Goal: Contribute content: Add original content to the website for others to see

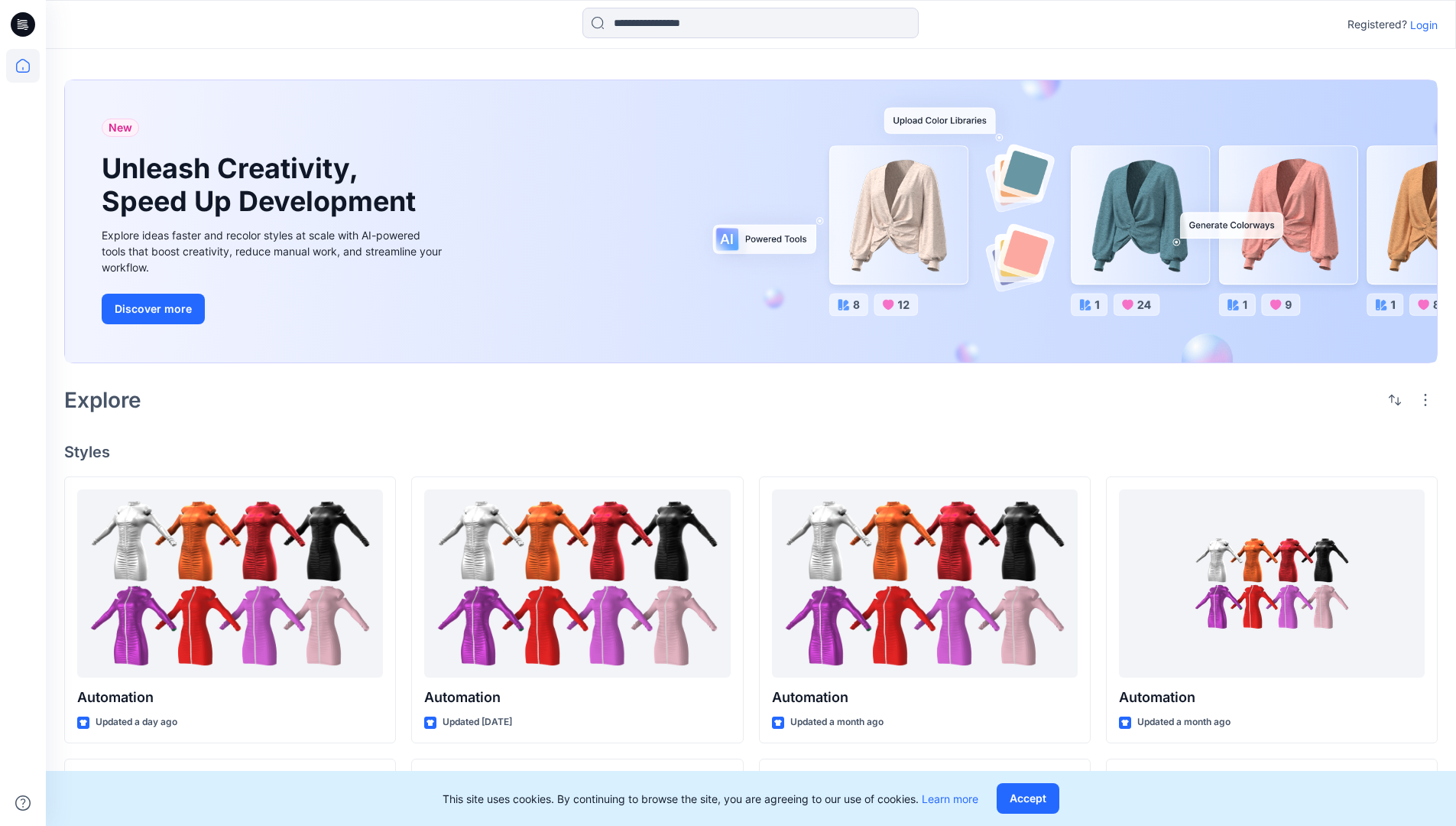
click at [1420, 24] on p "Login" at bounding box center [1424, 25] width 28 height 16
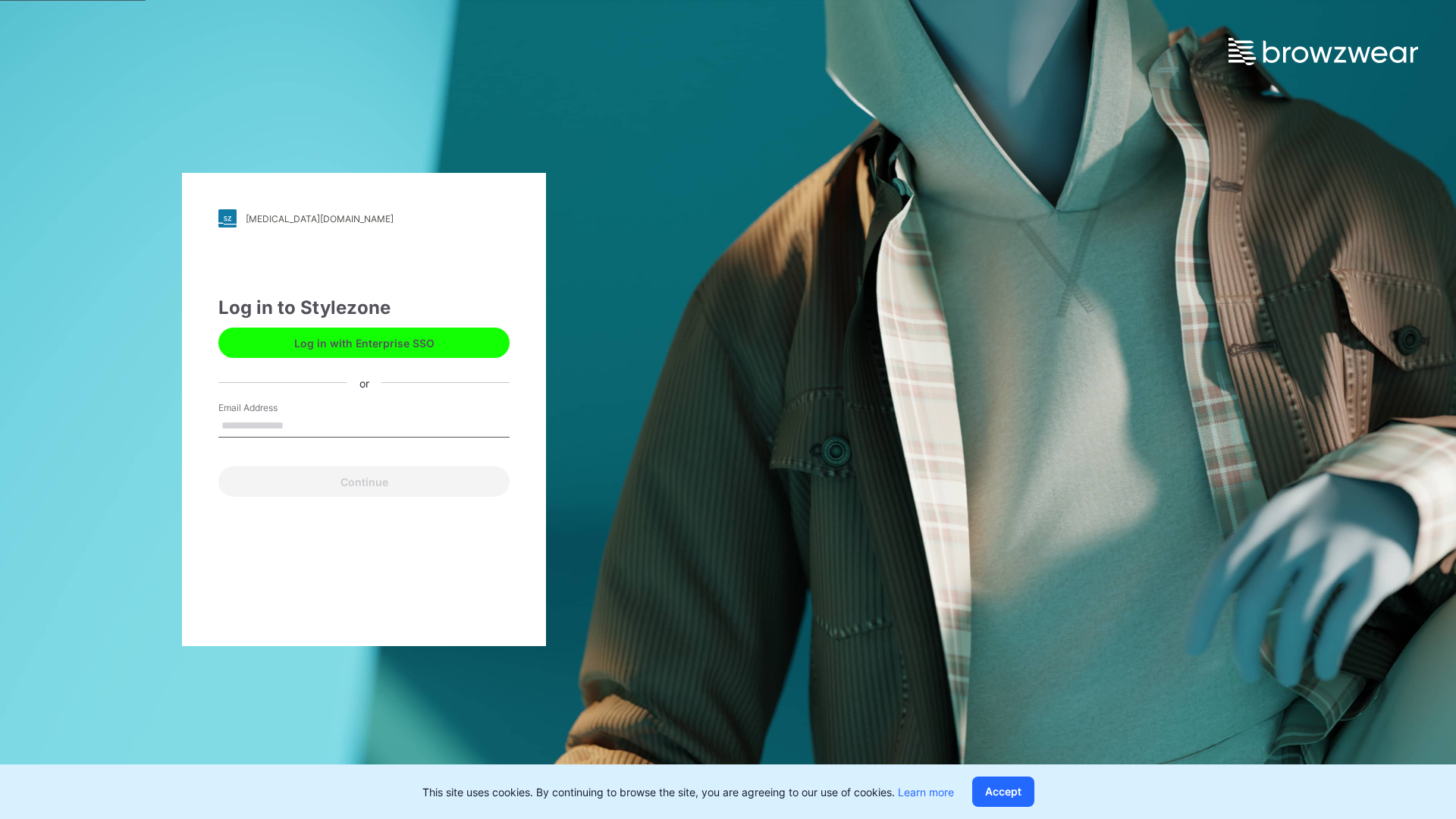
click at [300, 424] on input "Email Address" at bounding box center [364, 426] width 291 height 23
type input "**********"
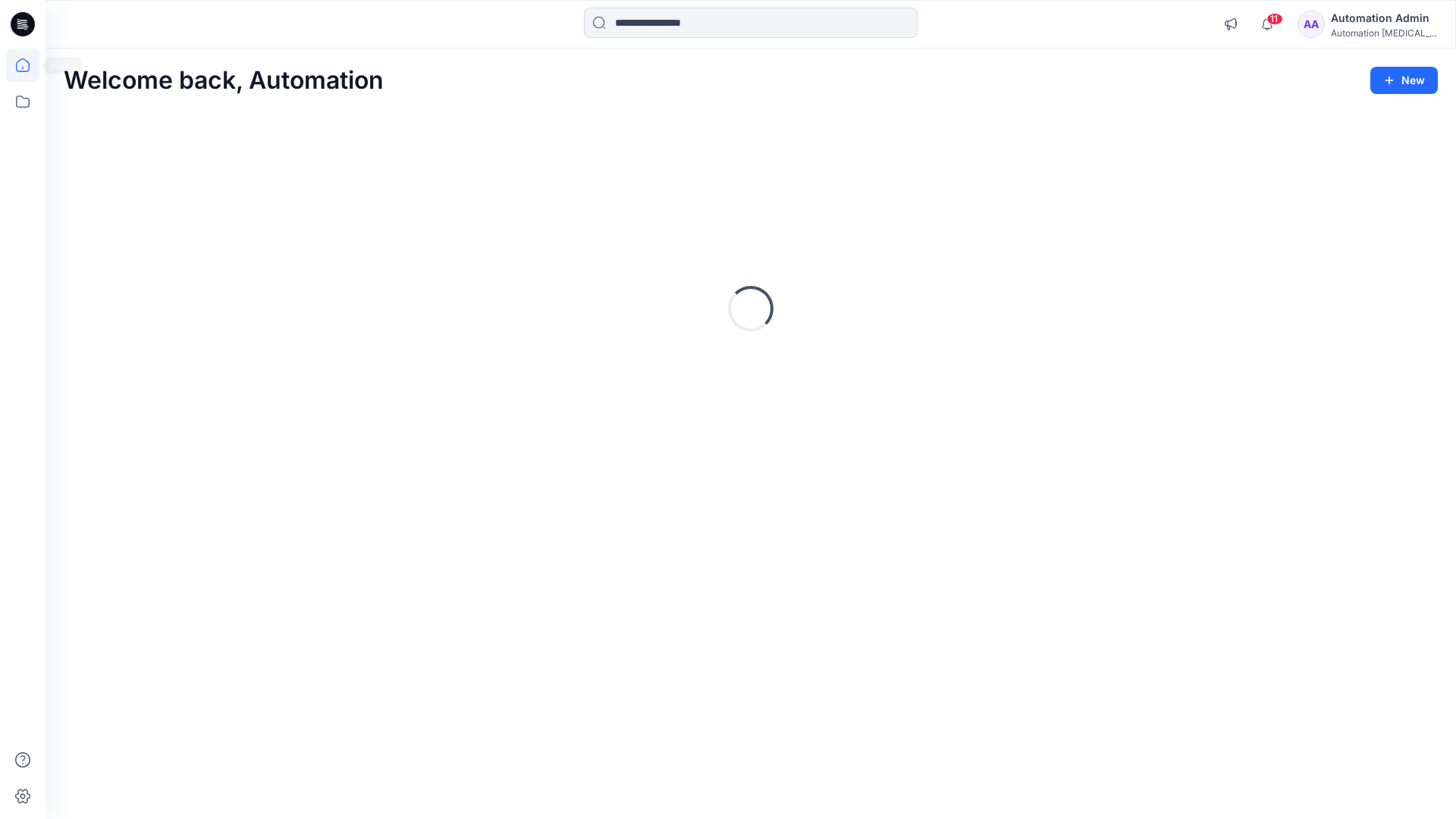
click at [28, 65] on icon at bounding box center [22, 65] width 13 height 13
click at [1412, 77] on button "New" at bounding box center [1404, 80] width 68 height 28
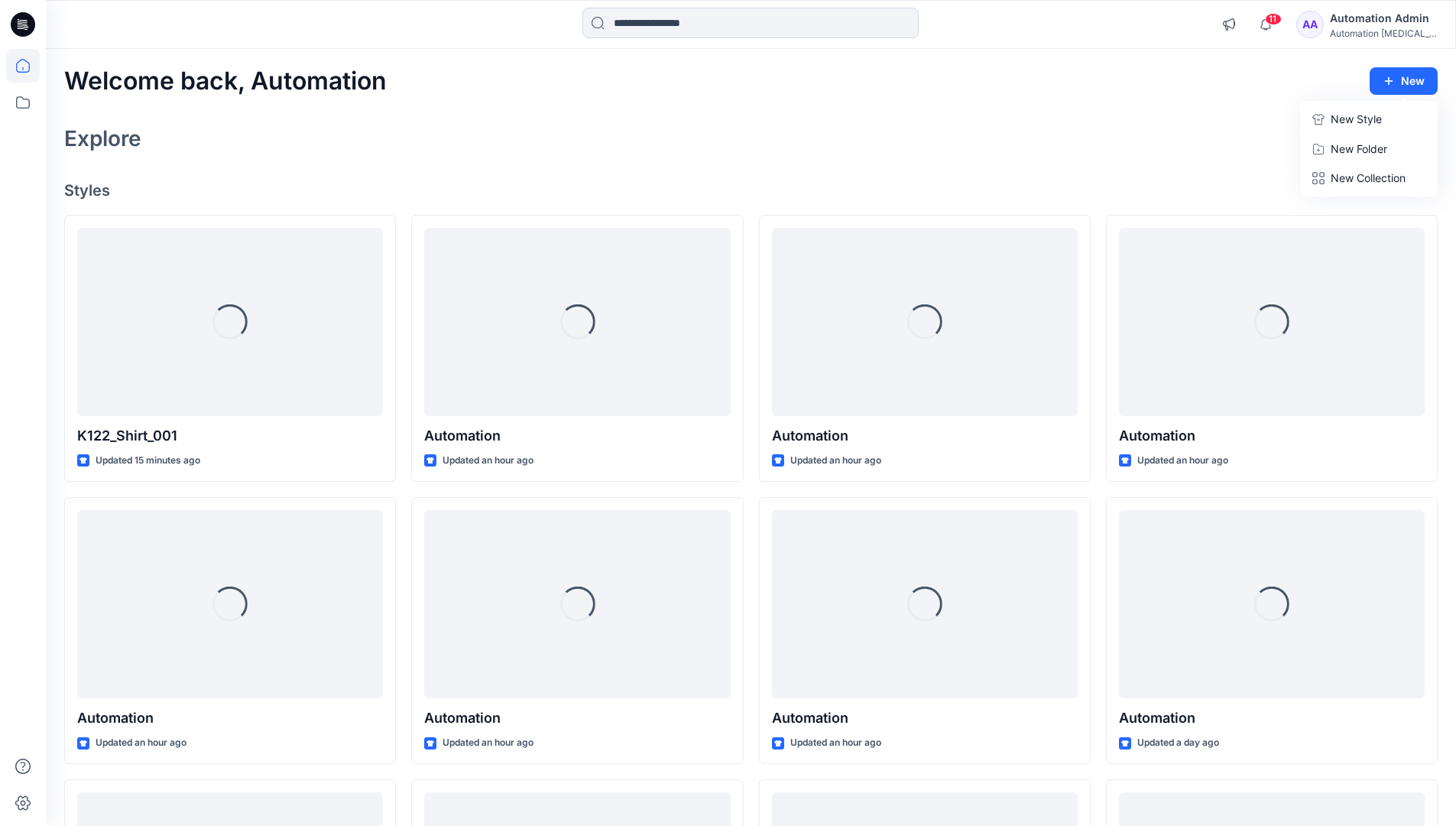
click at [1346, 115] on p "New Style" at bounding box center [1356, 119] width 51 height 18
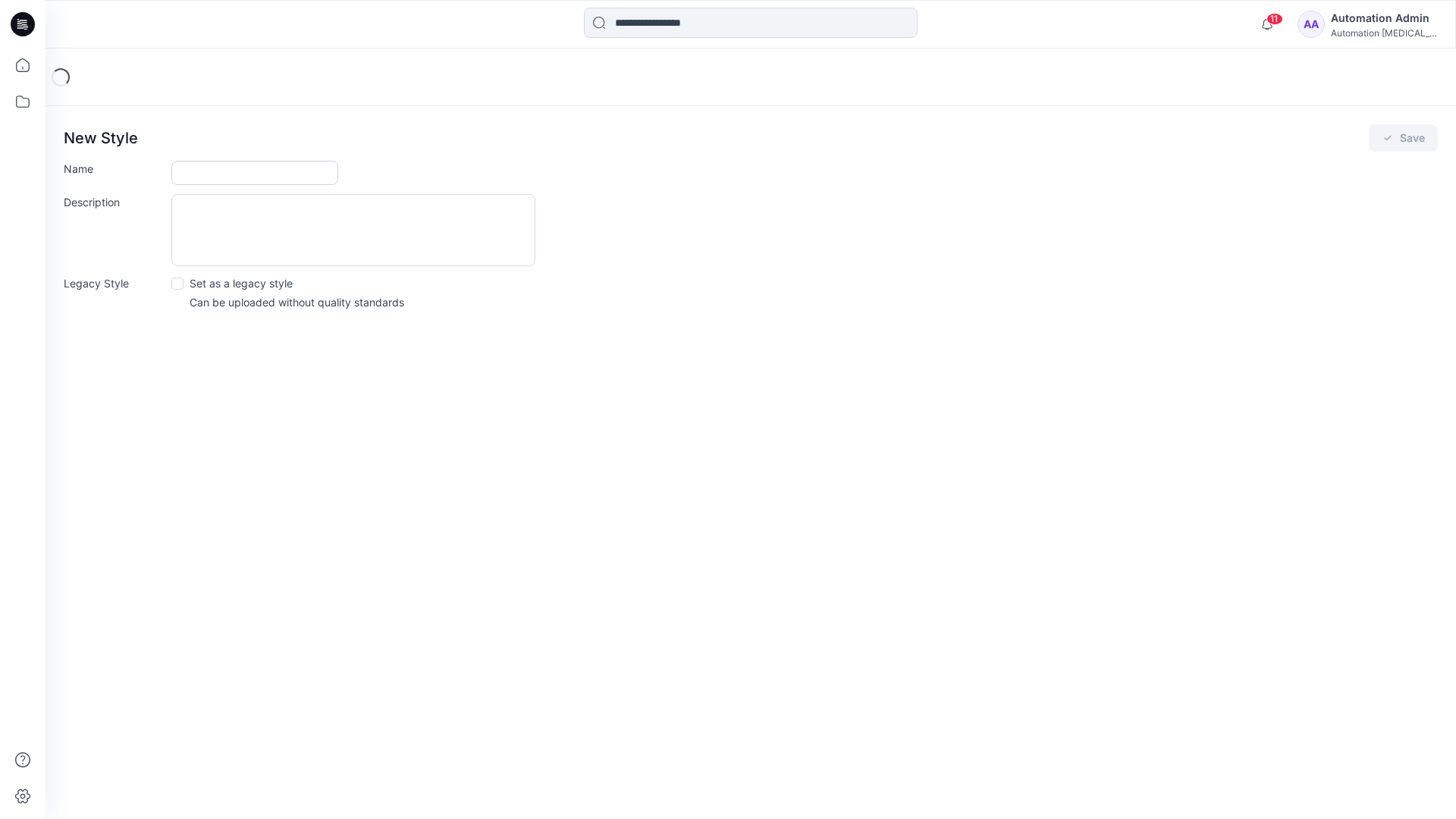
click at [213, 176] on input "Name" at bounding box center [255, 173] width 167 height 24
type input "**********"
click at [177, 282] on span at bounding box center [178, 284] width 12 height 12
click at [1403, 138] on button "Save" at bounding box center [1404, 138] width 69 height 28
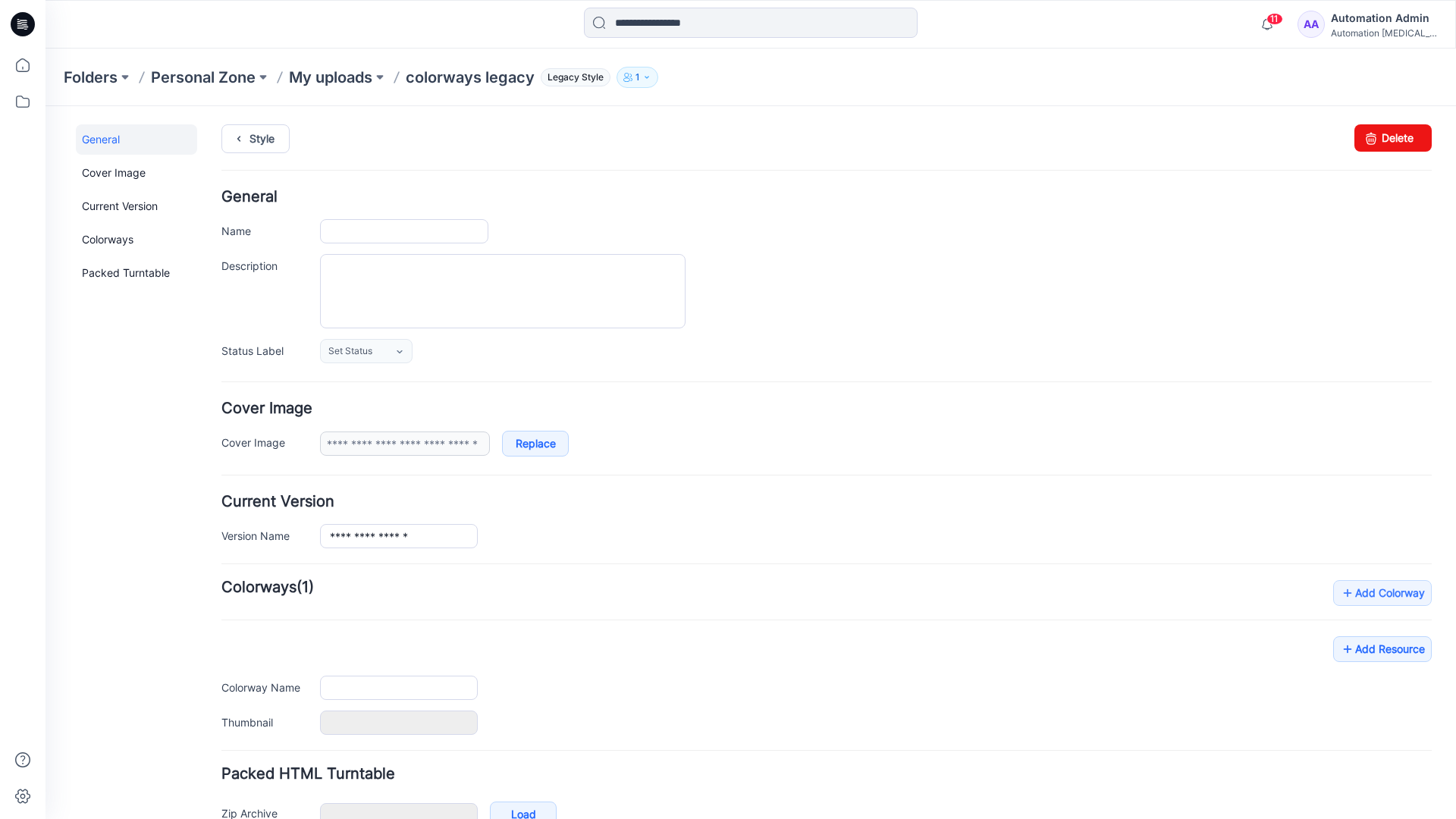
type input "**********"
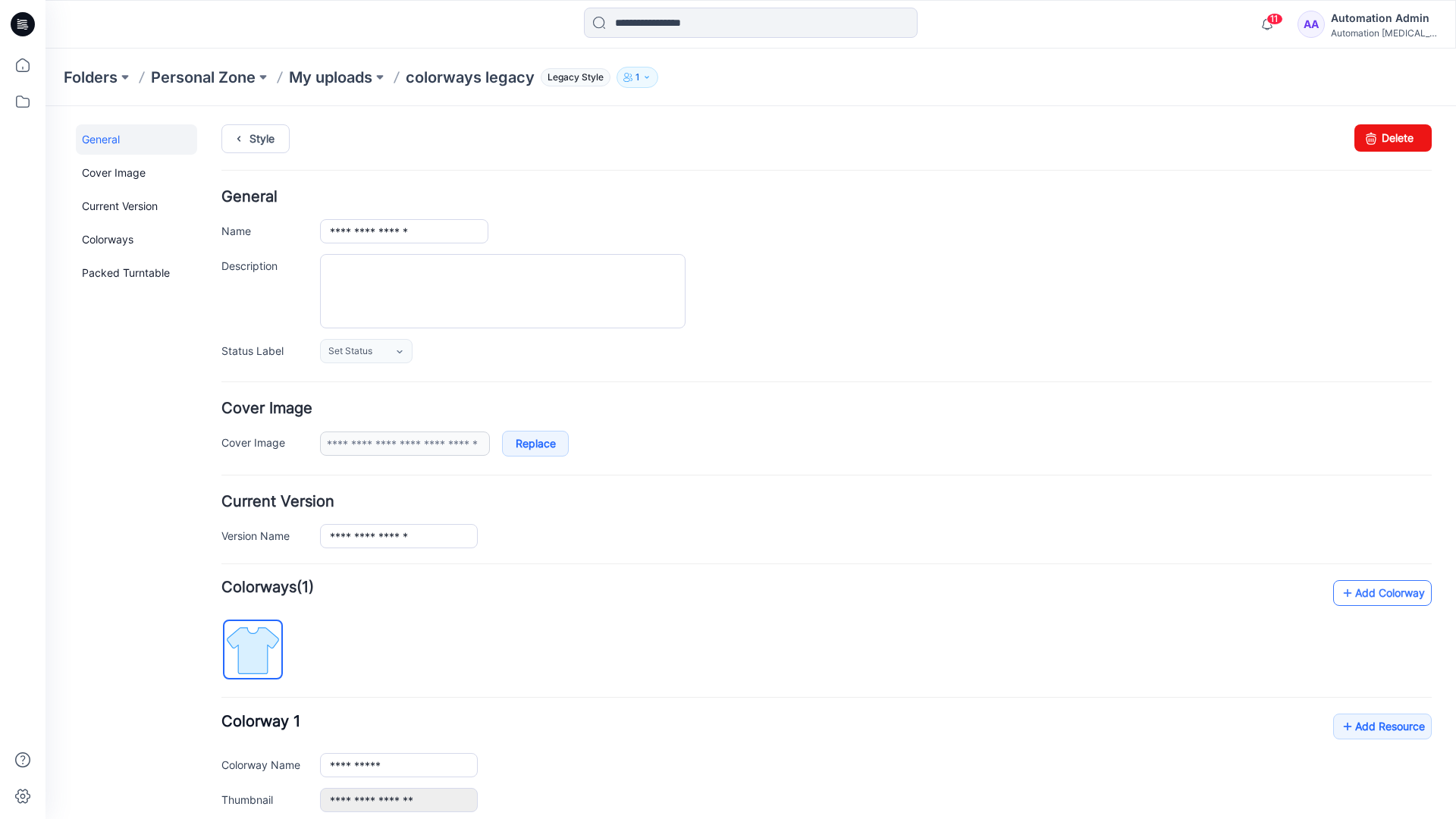
click at [1361, 598] on link "Add Colorway" at bounding box center [1382, 592] width 99 height 26
click at [1359, 594] on link "Add Colorway" at bounding box center [1382, 592] width 99 height 26
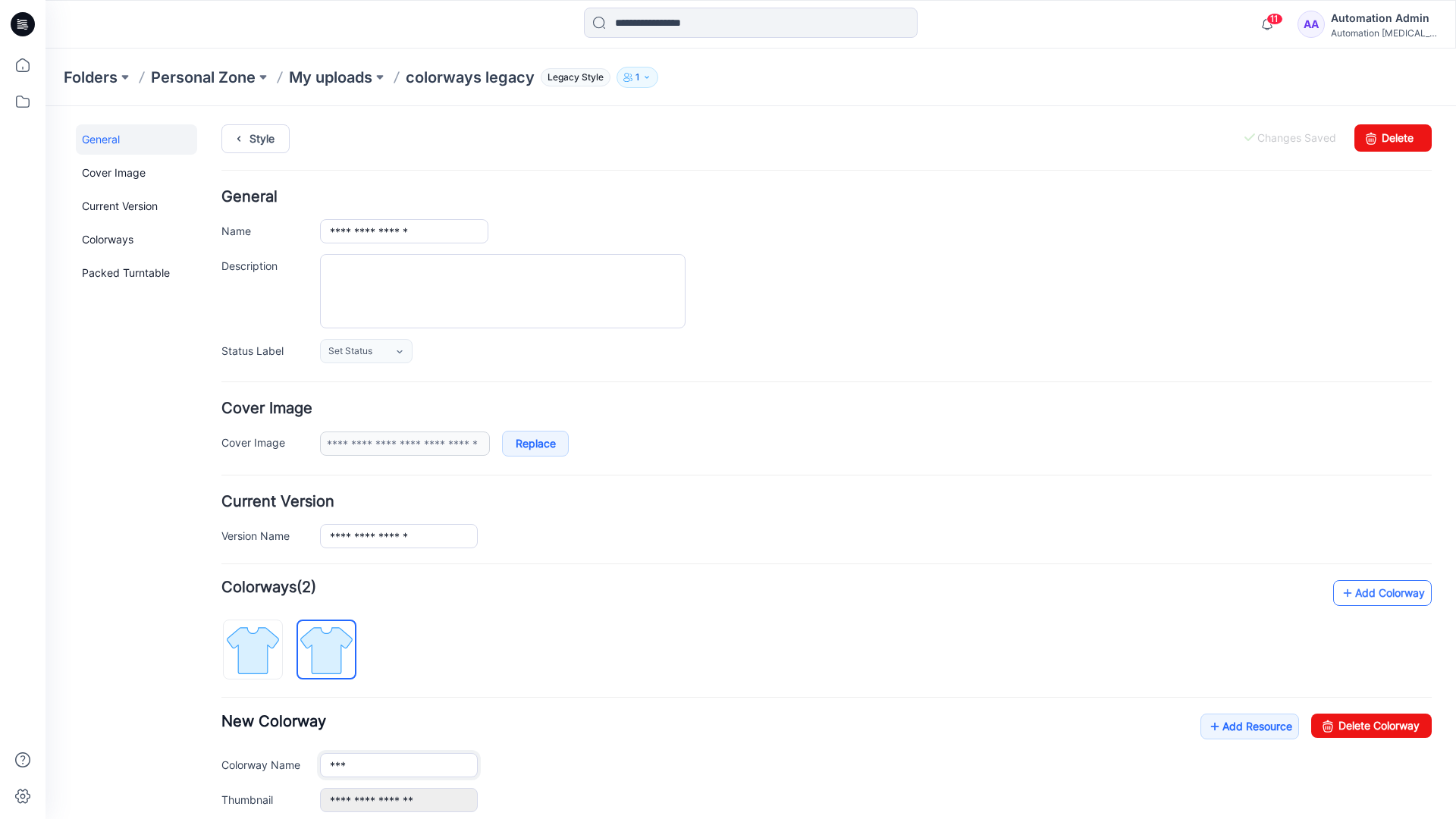
type input "**********"
click at [338, 648] on img at bounding box center [326, 650] width 57 height 57
click at [377, 767] on input "**********" at bounding box center [398, 765] width 157 height 24
click at [399, 764] on input "**********" at bounding box center [398, 765] width 157 height 24
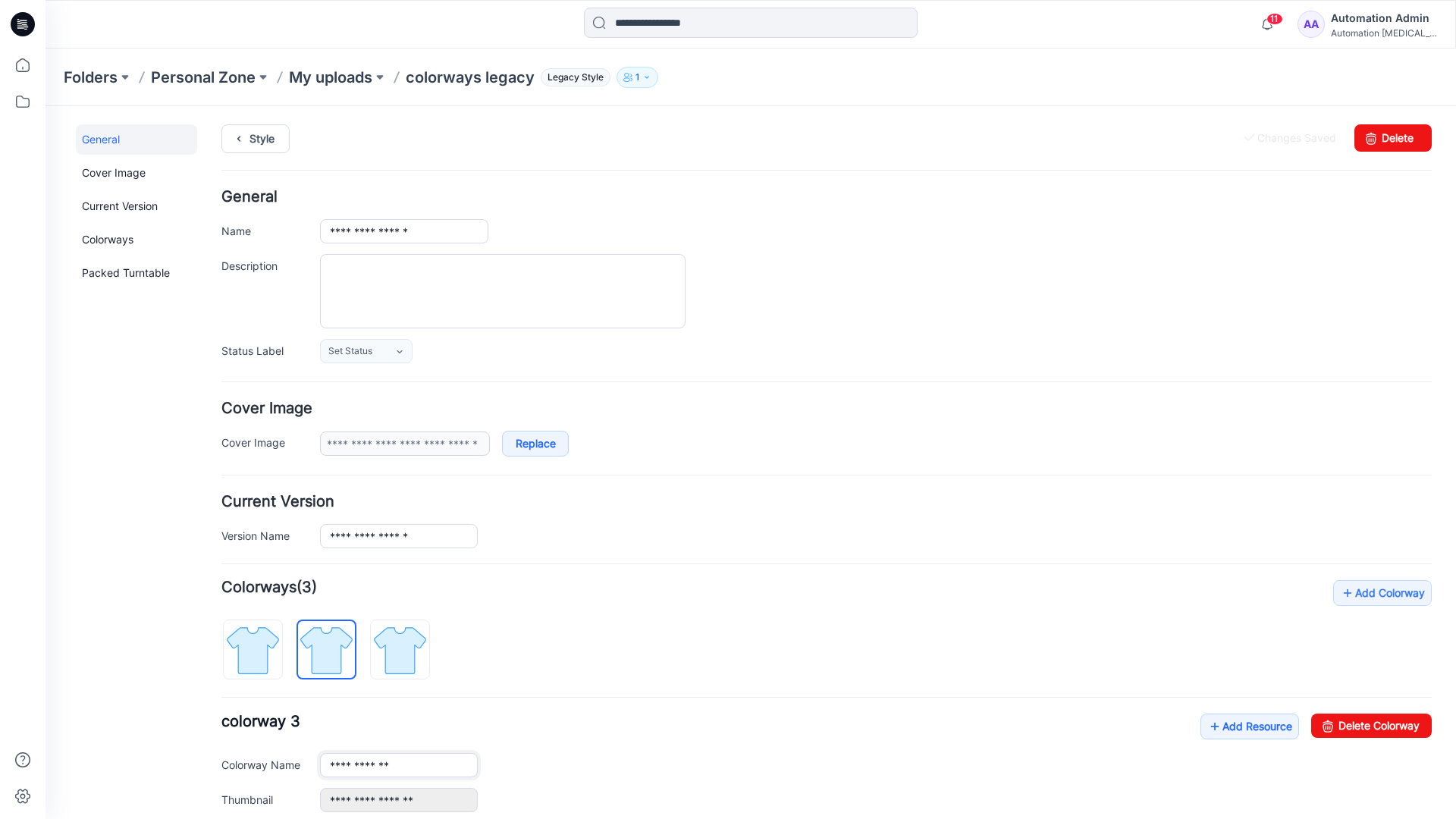
click at [399, 764] on input "**********" at bounding box center [398, 765] width 157 height 24
type input "*"
click at [269, 639] on img at bounding box center [253, 650] width 57 height 57
click at [1242, 728] on link "Add Resource" at bounding box center [1250, 726] width 99 height 26
type input "**********"
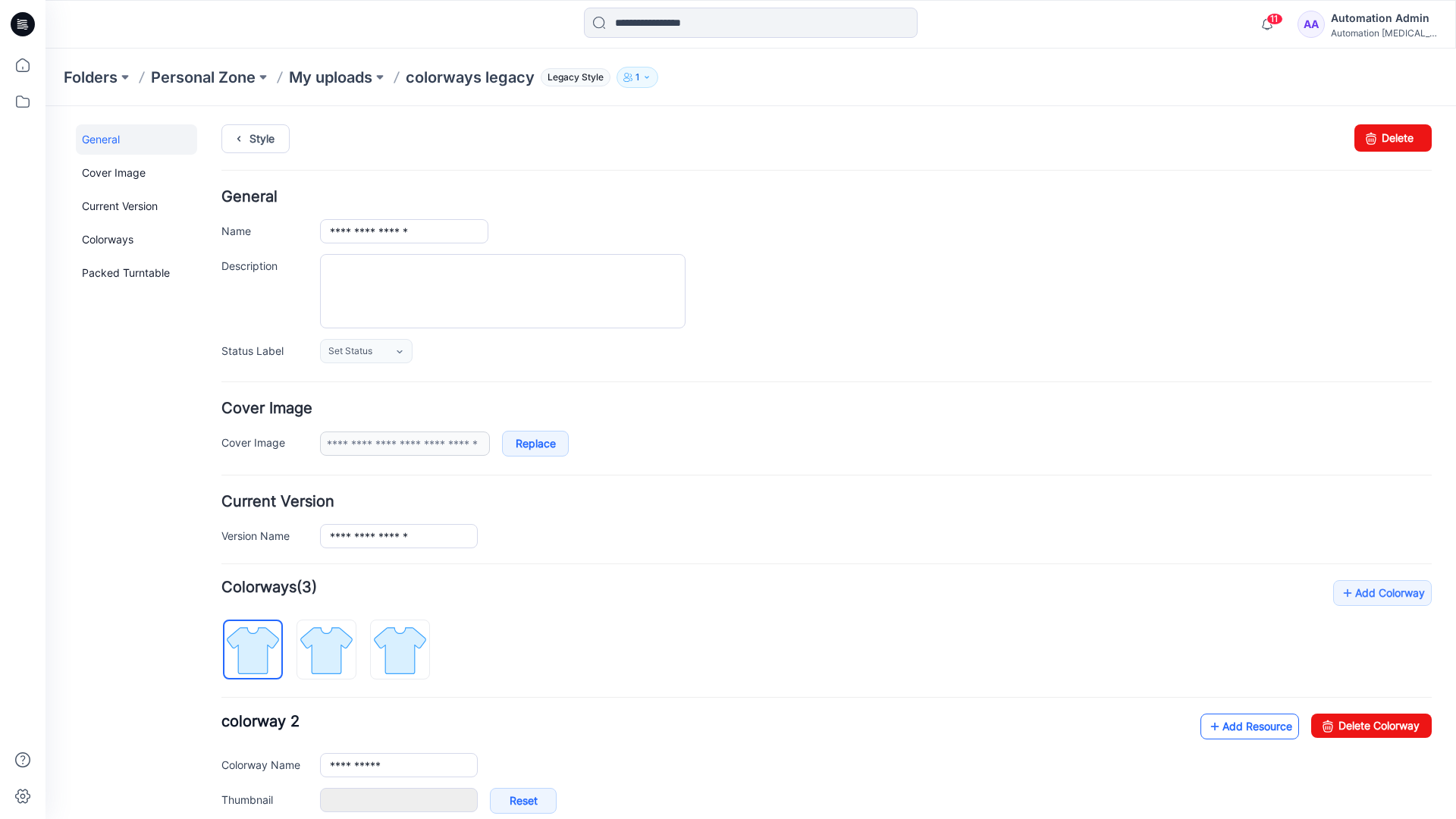
type input "**********"
click at [304, 800] on link at bounding box center [305, 800] width 12 height 12
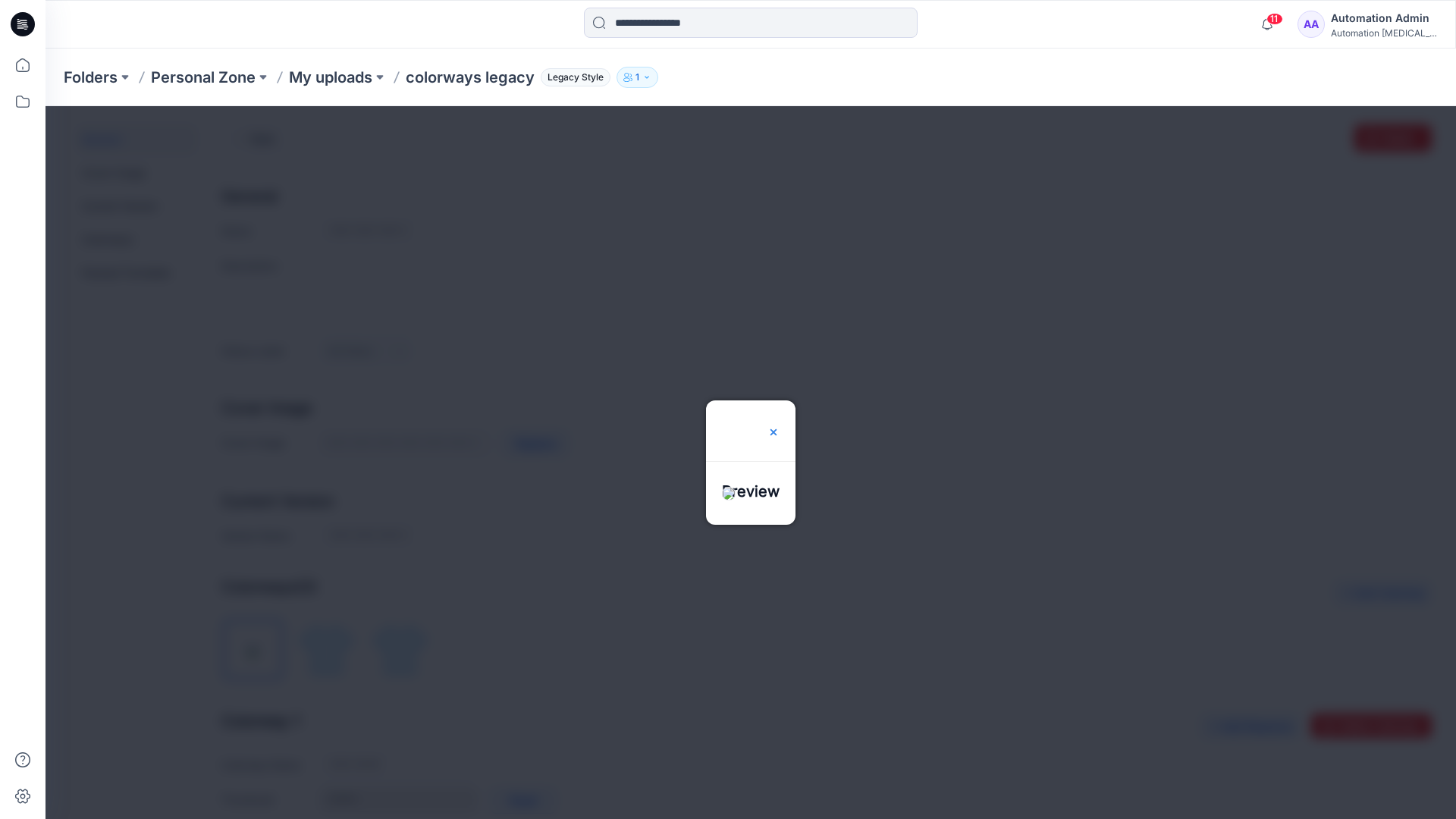
click at [780, 426] on img at bounding box center [774, 432] width 12 height 12
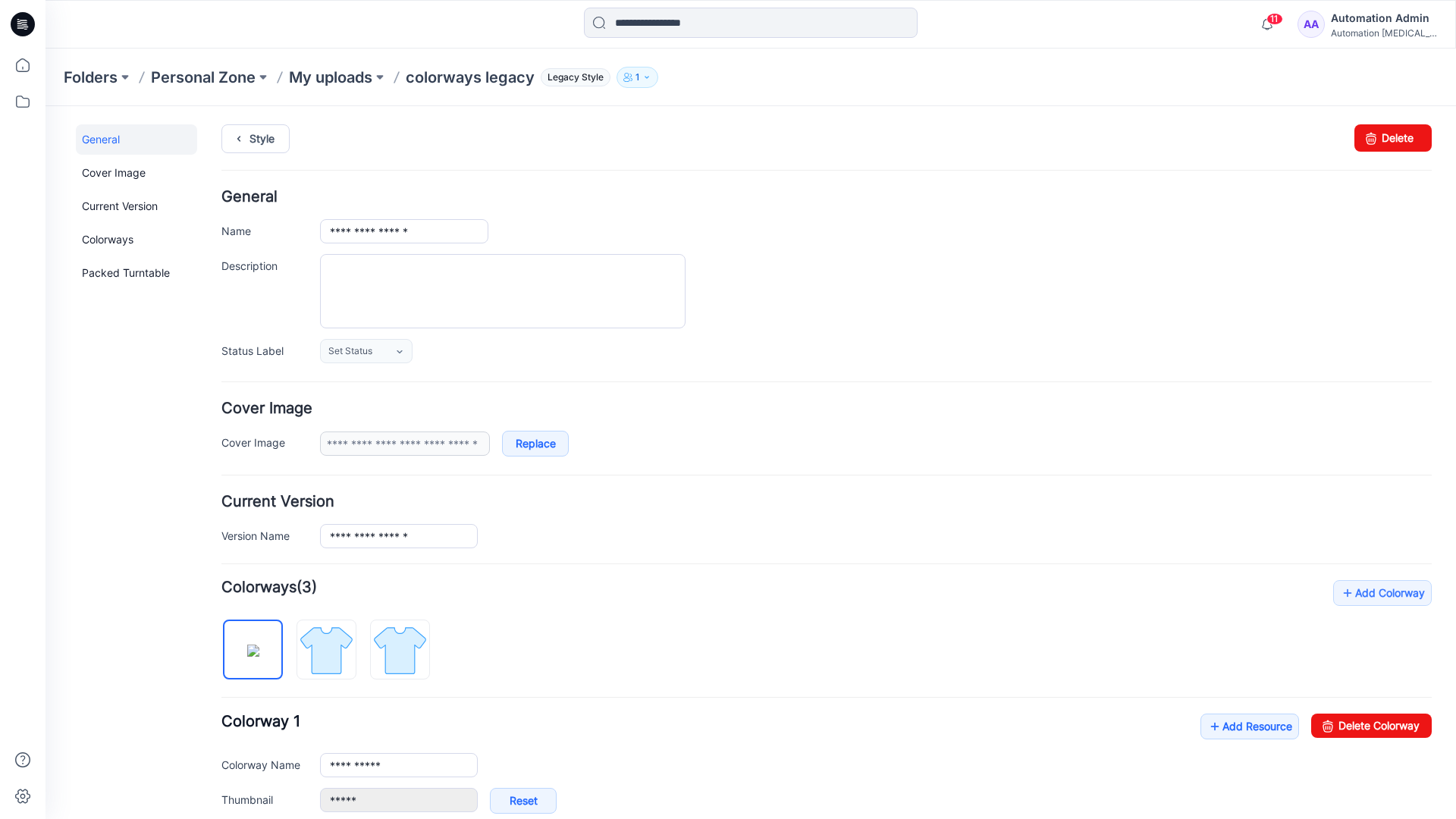
scroll to position [260, 0]
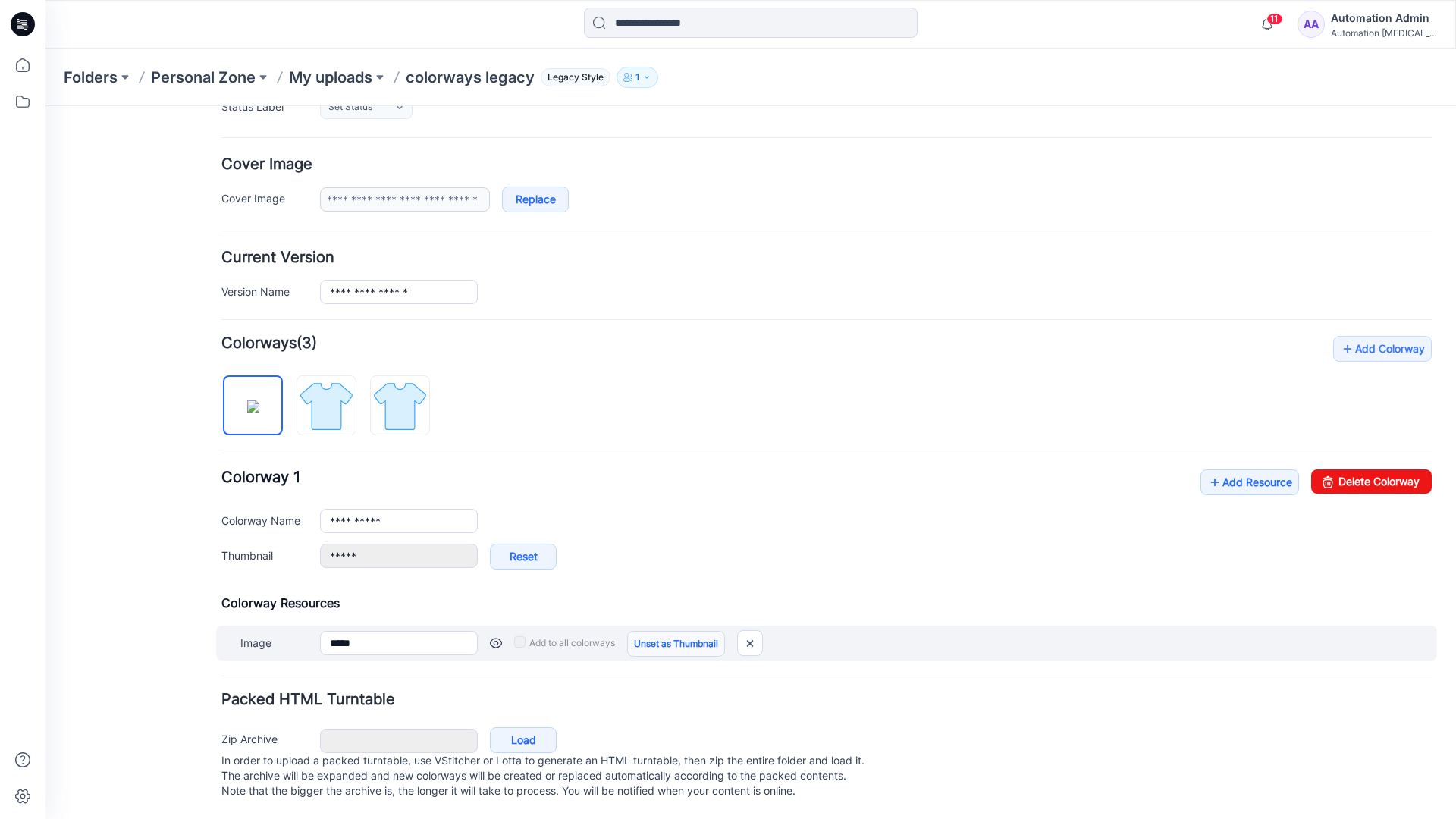
click at [671, 630] on link "Unset as Thumbnail" at bounding box center [676, 643] width 98 height 26
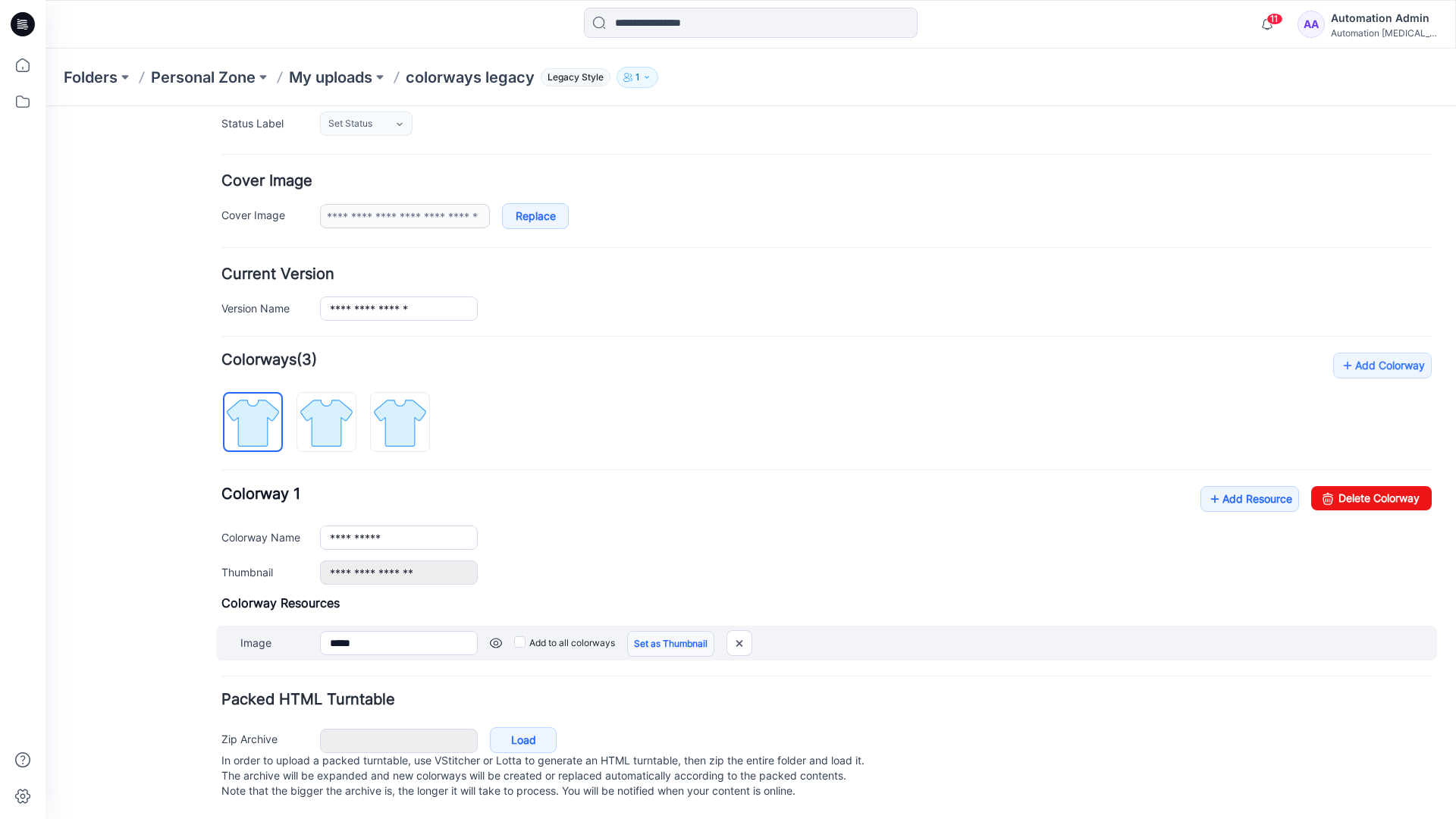
click at [648, 630] on link "Set as Thumbnail" at bounding box center [671, 643] width 87 height 26
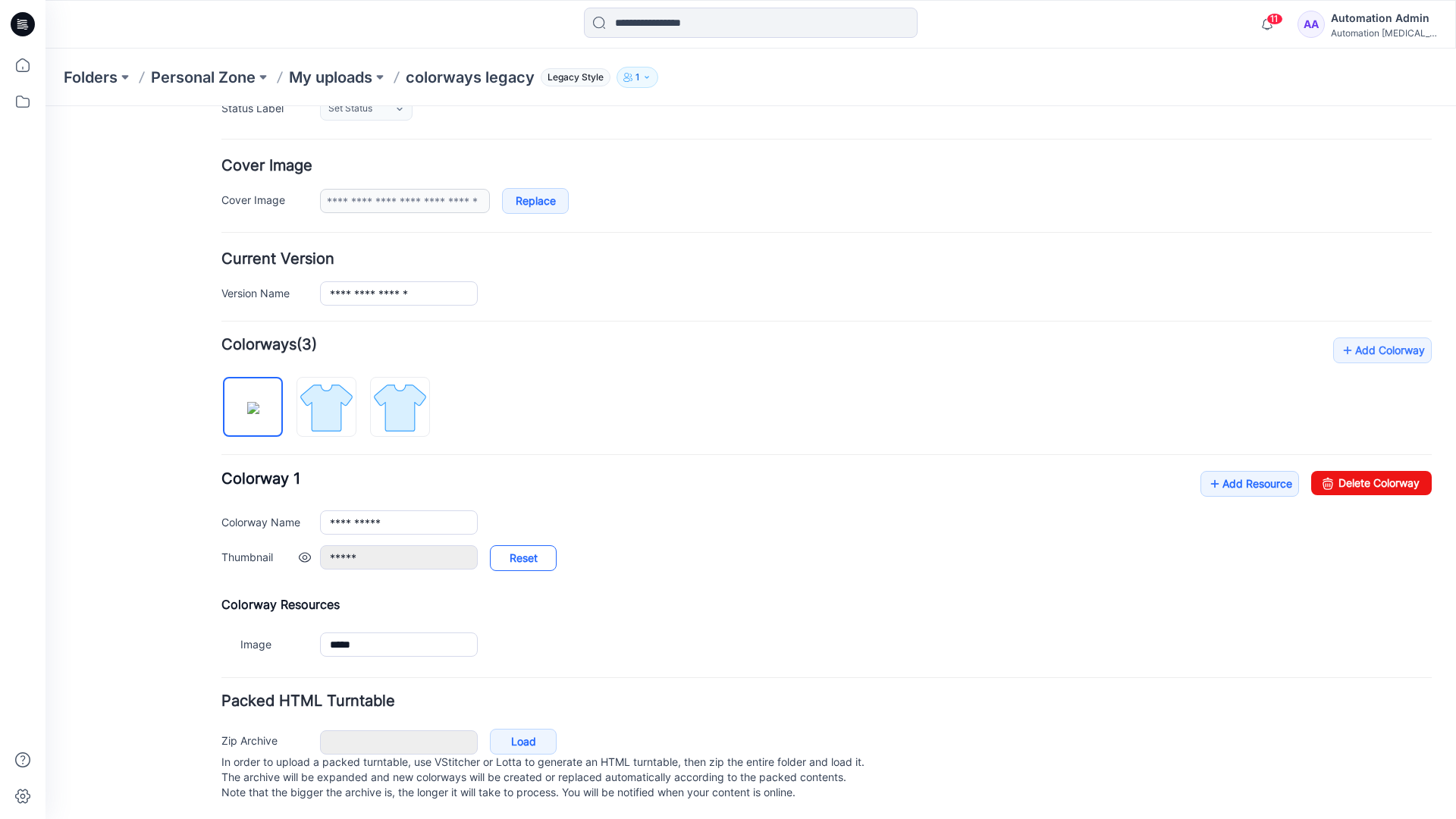
click at [523, 559] on link "Reset" at bounding box center [523, 558] width 67 height 26
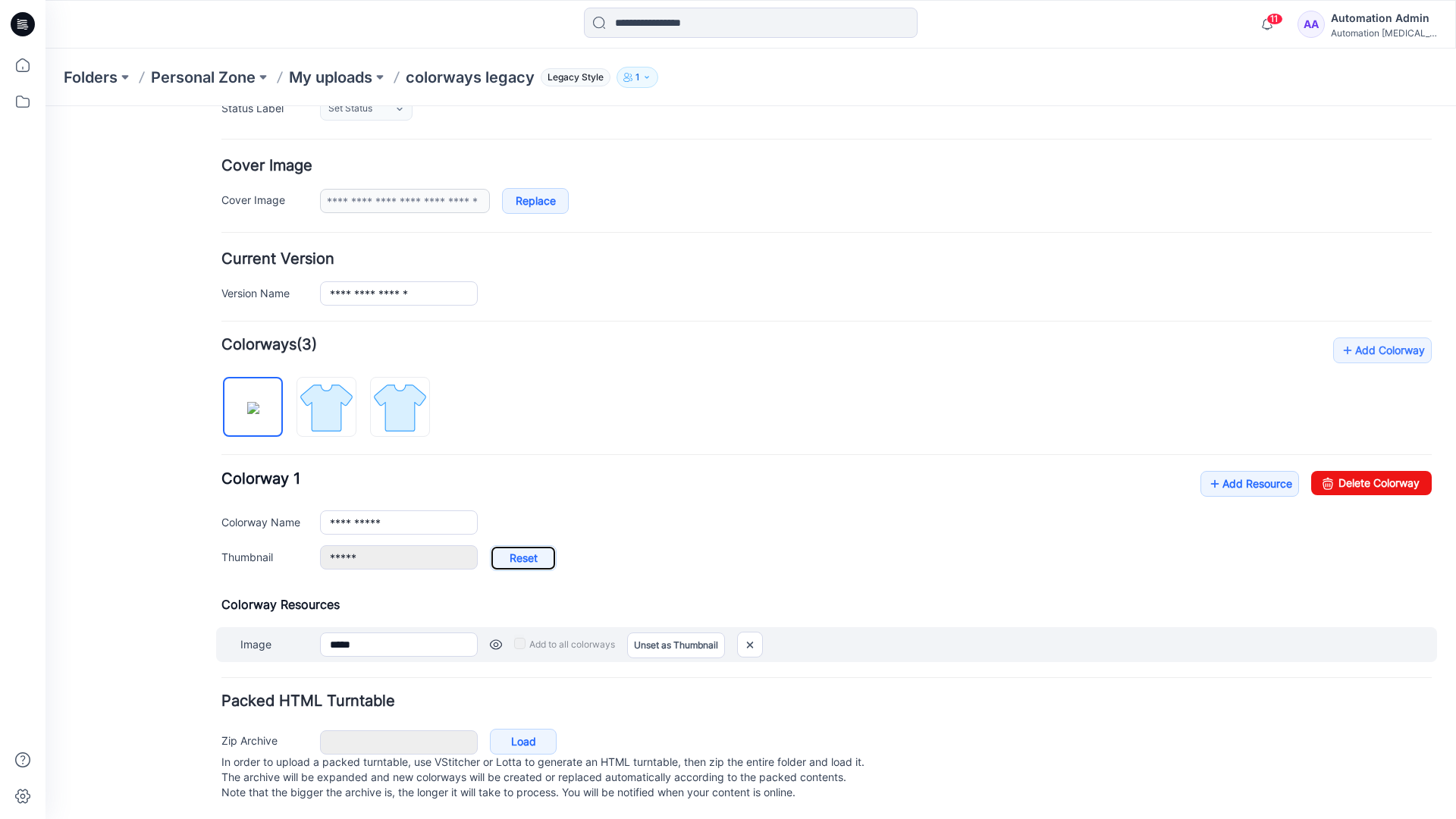
type input "**********"
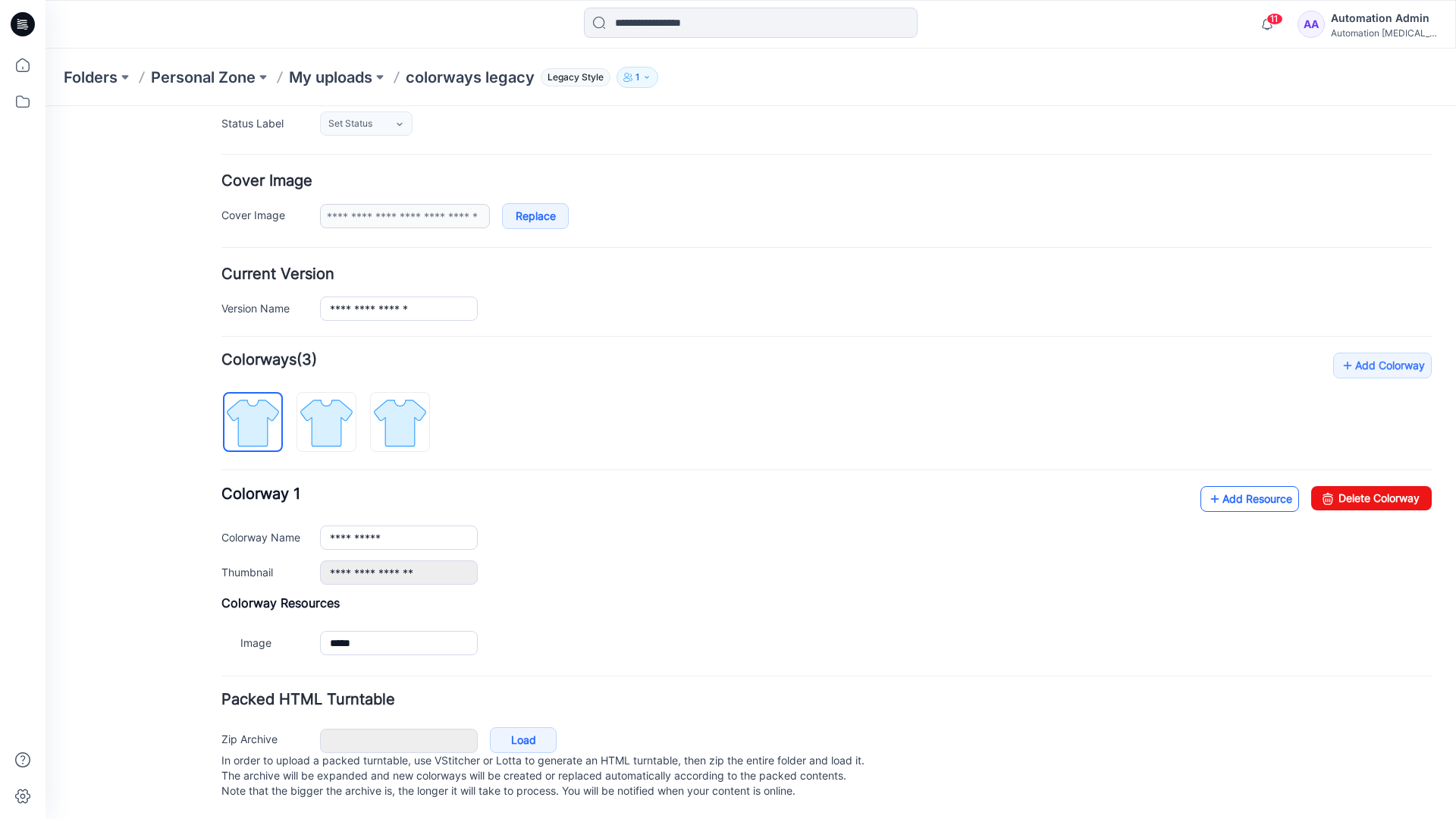
click at [1240, 486] on link "Add Resource" at bounding box center [1250, 499] width 99 height 26
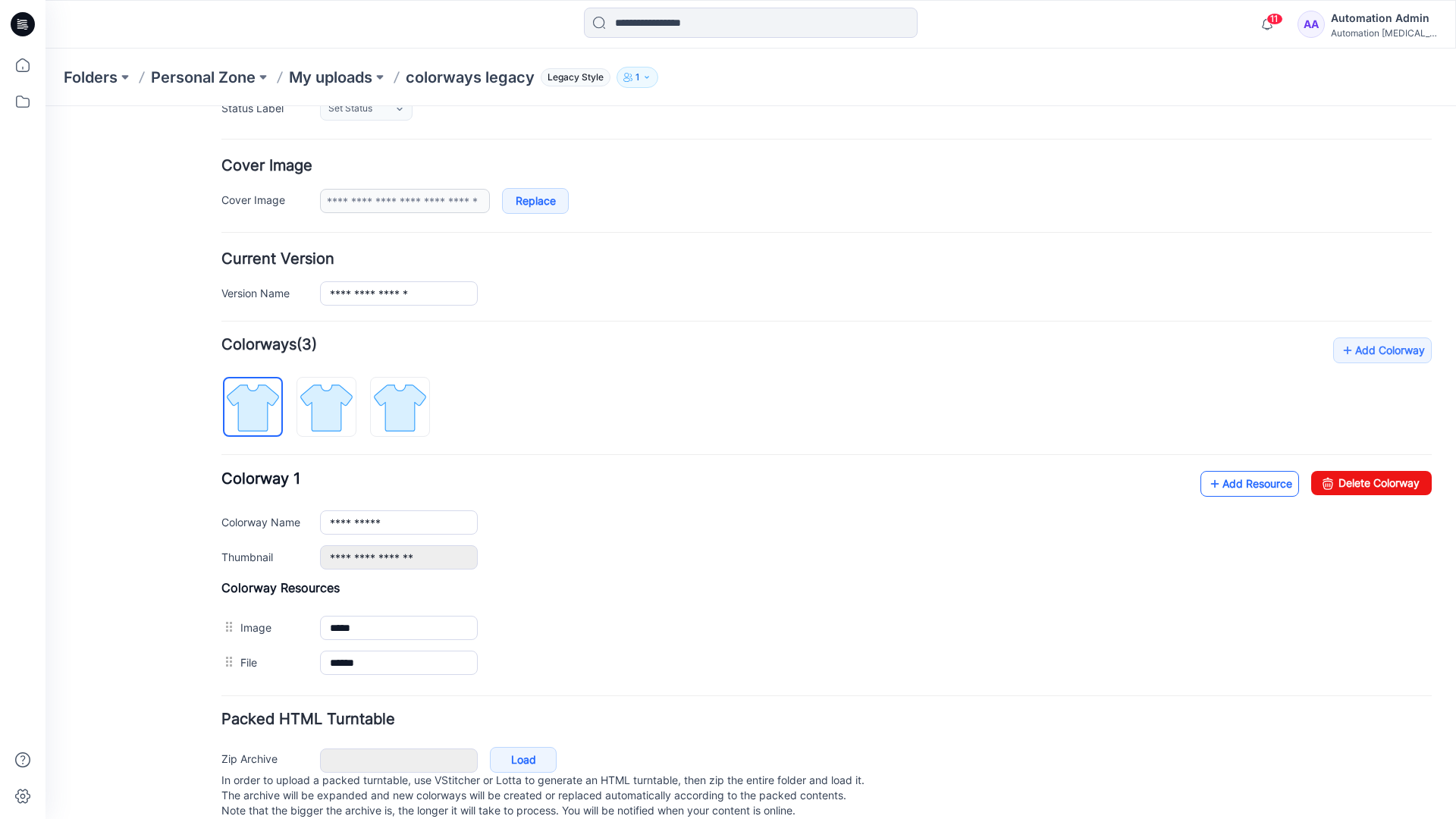
click at [1248, 484] on link "Add Resource" at bounding box center [1250, 484] width 99 height 26
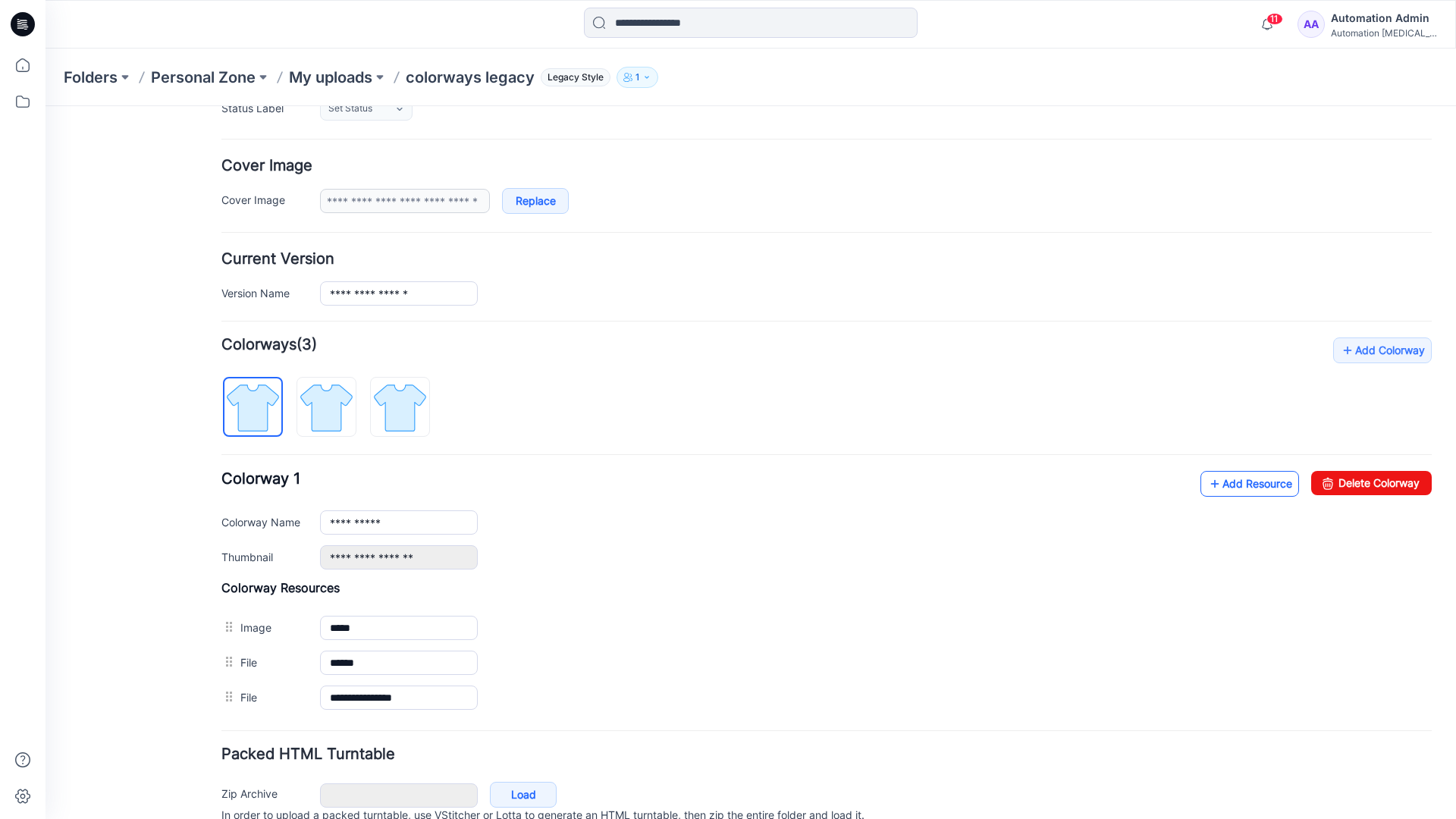
click at [1227, 484] on link "Add Resource" at bounding box center [1250, 484] width 99 height 26
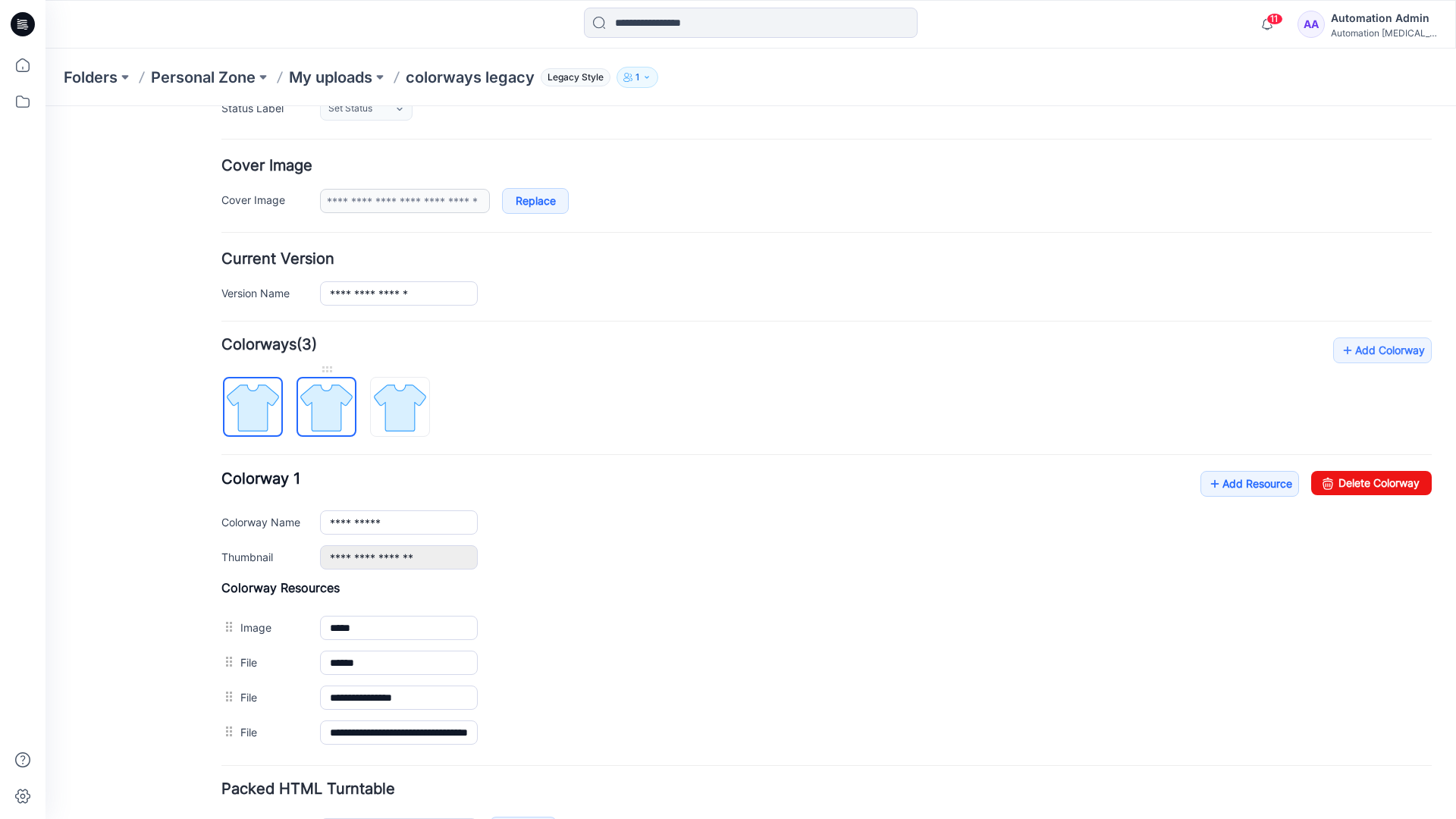
click at [341, 421] on img at bounding box center [326, 407] width 57 height 57
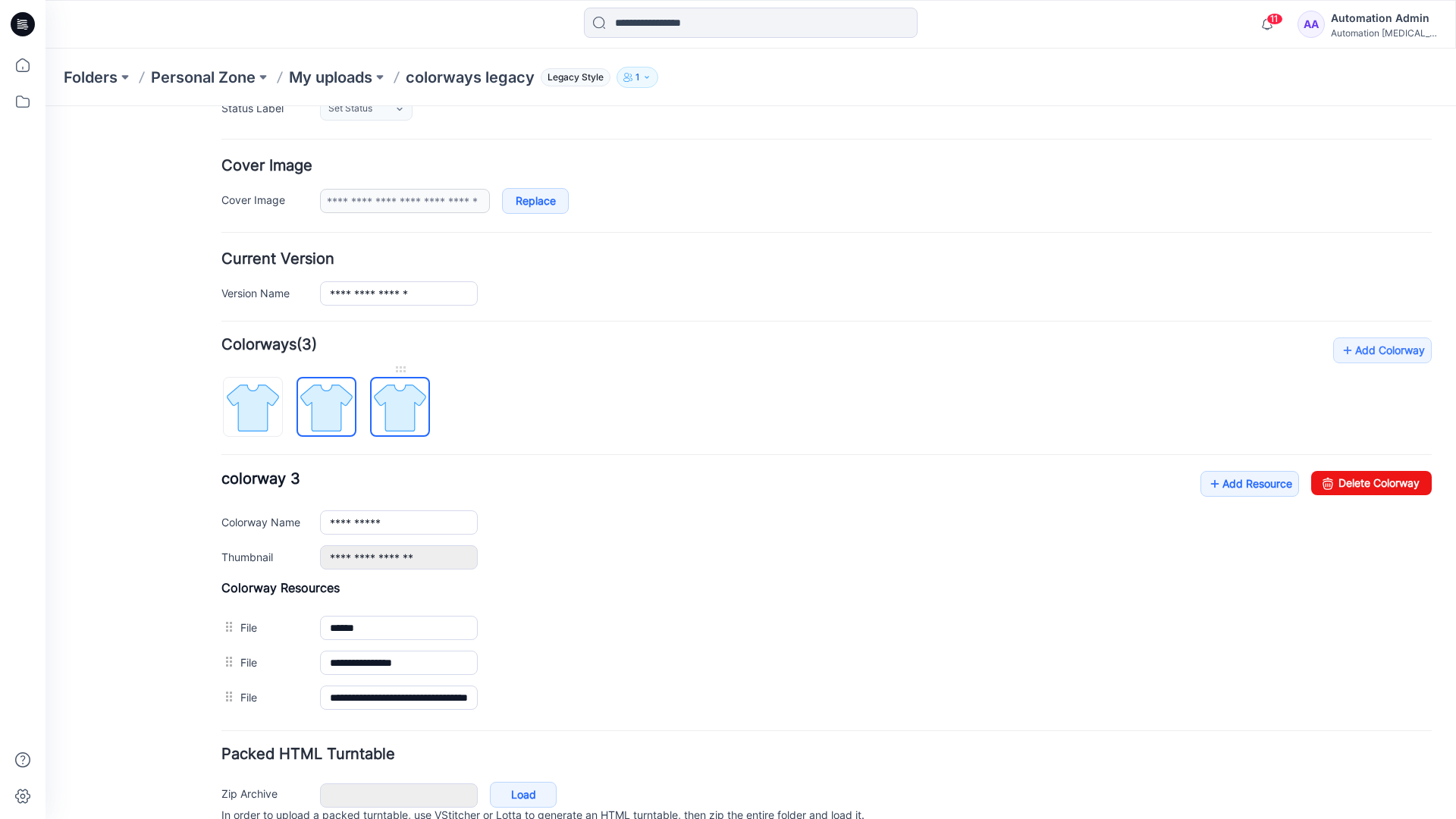
click at [418, 424] on img at bounding box center [400, 407] width 57 height 57
click at [342, 421] on img at bounding box center [326, 407] width 57 height 57
click at [273, 424] on img at bounding box center [253, 407] width 57 height 57
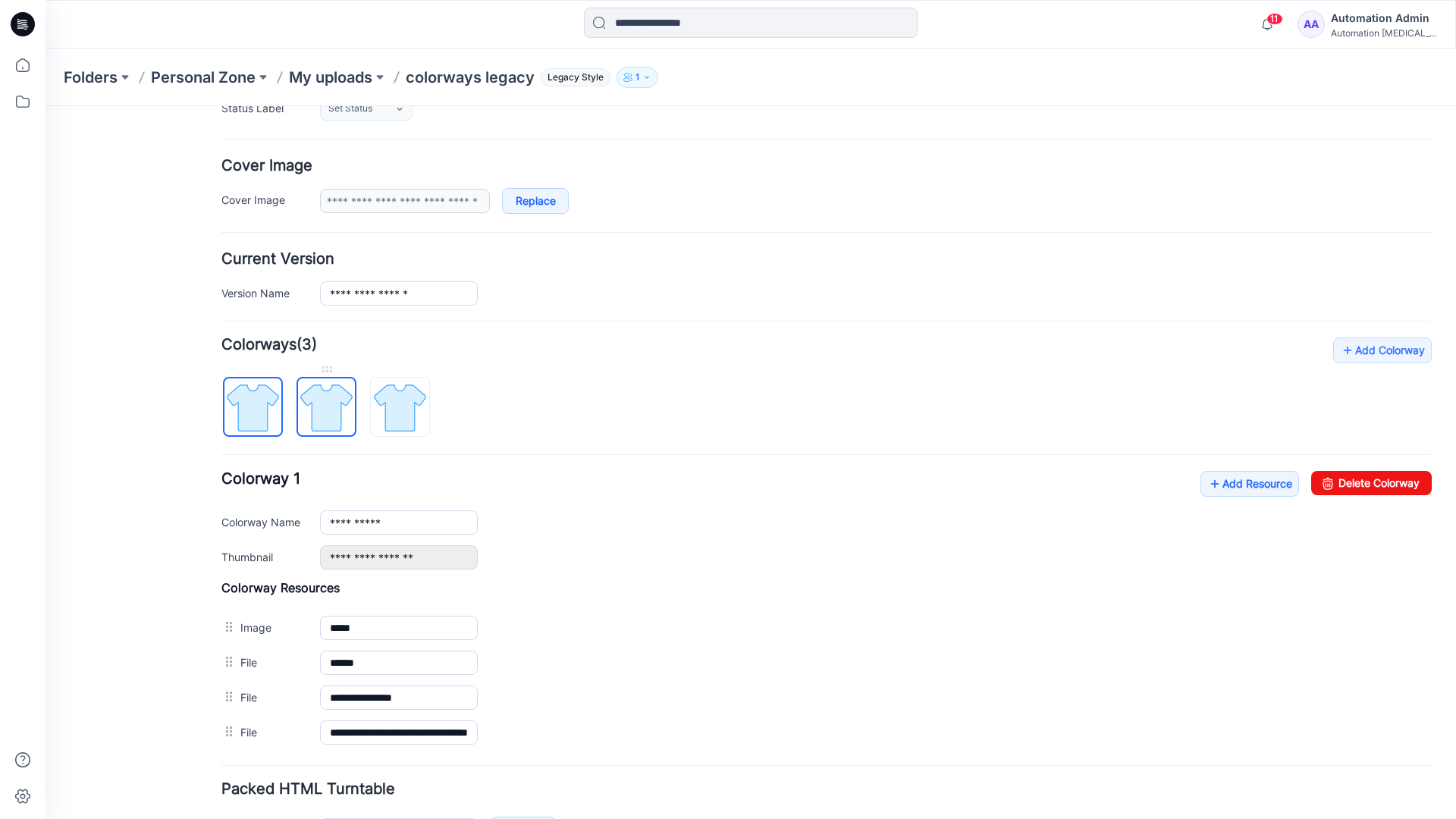
click at [320, 405] on img at bounding box center [326, 407] width 57 height 57
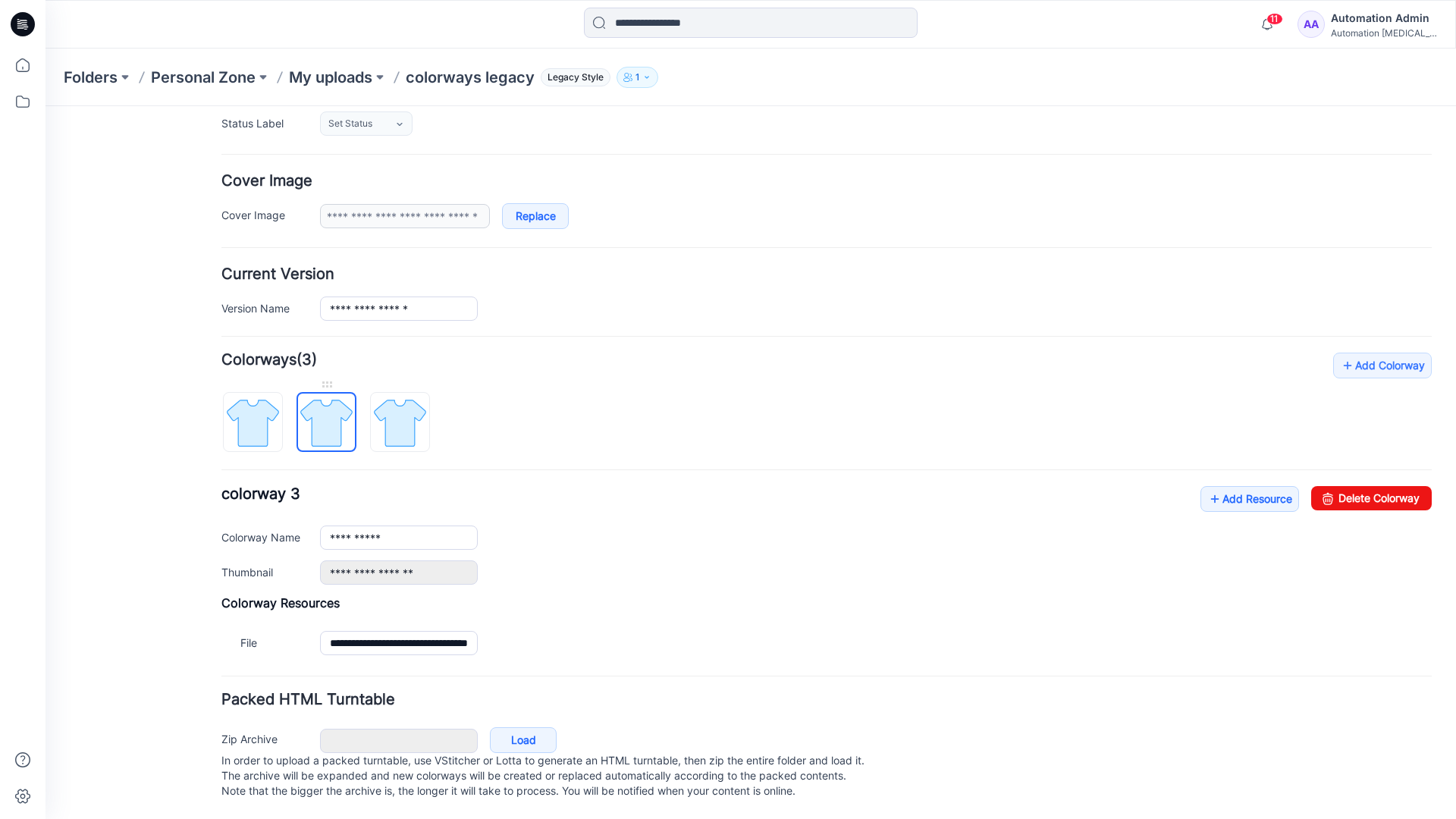
scroll to position [167, 0]
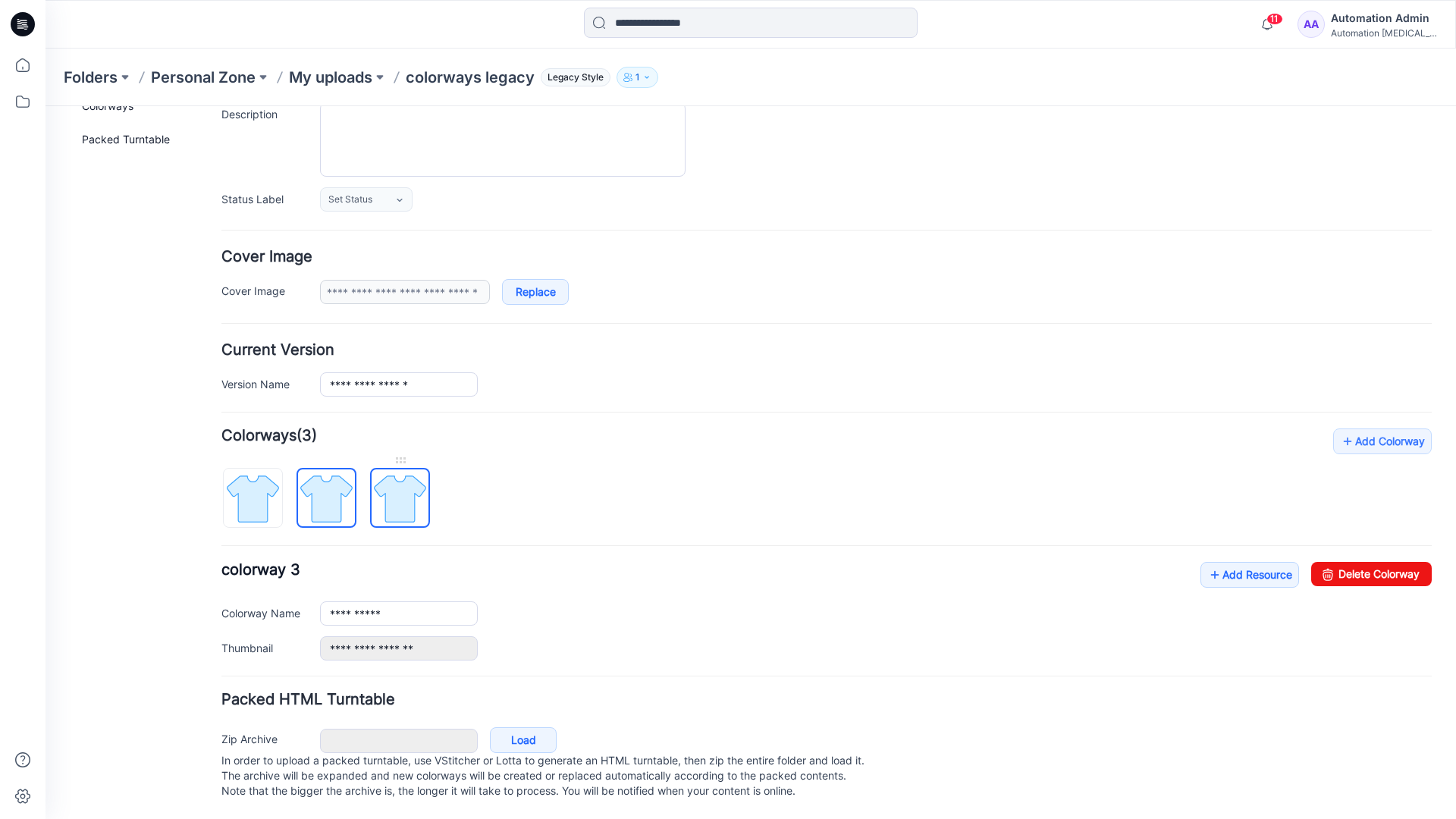
click at [399, 483] on img at bounding box center [400, 499] width 57 height 57
click at [321, 482] on img at bounding box center [326, 499] width 57 height 57
click at [393, 482] on img at bounding box center [400, 499] width 57 height 57
click at [326, 487] on img at bounding box center [326, 499] width 57 height 57
click at [263, 491] on img at bounding box center [253, 499] width 57 height 57
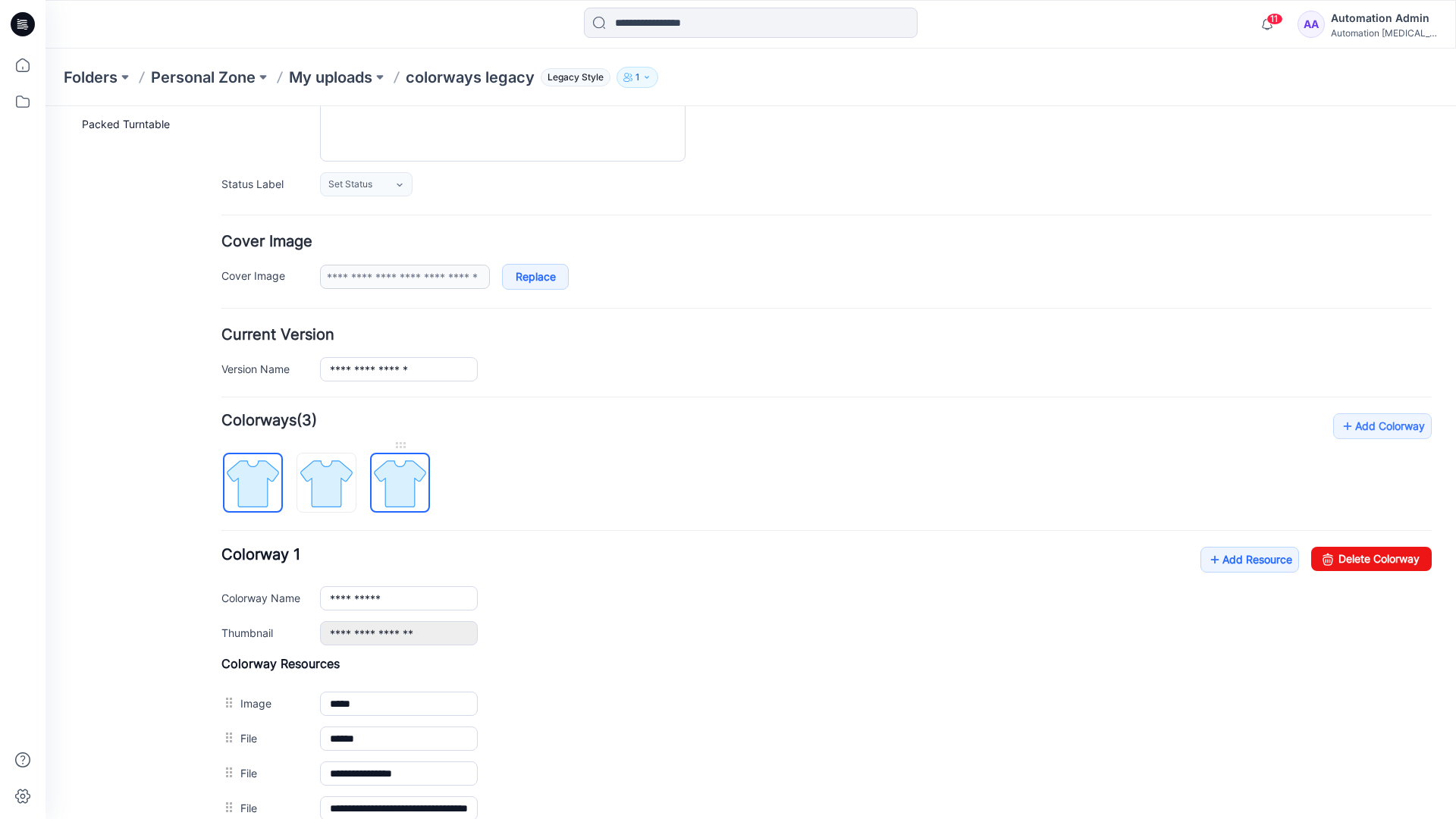
click at [398, 483] on img at bounding box center [400, 484] width 57 height 57
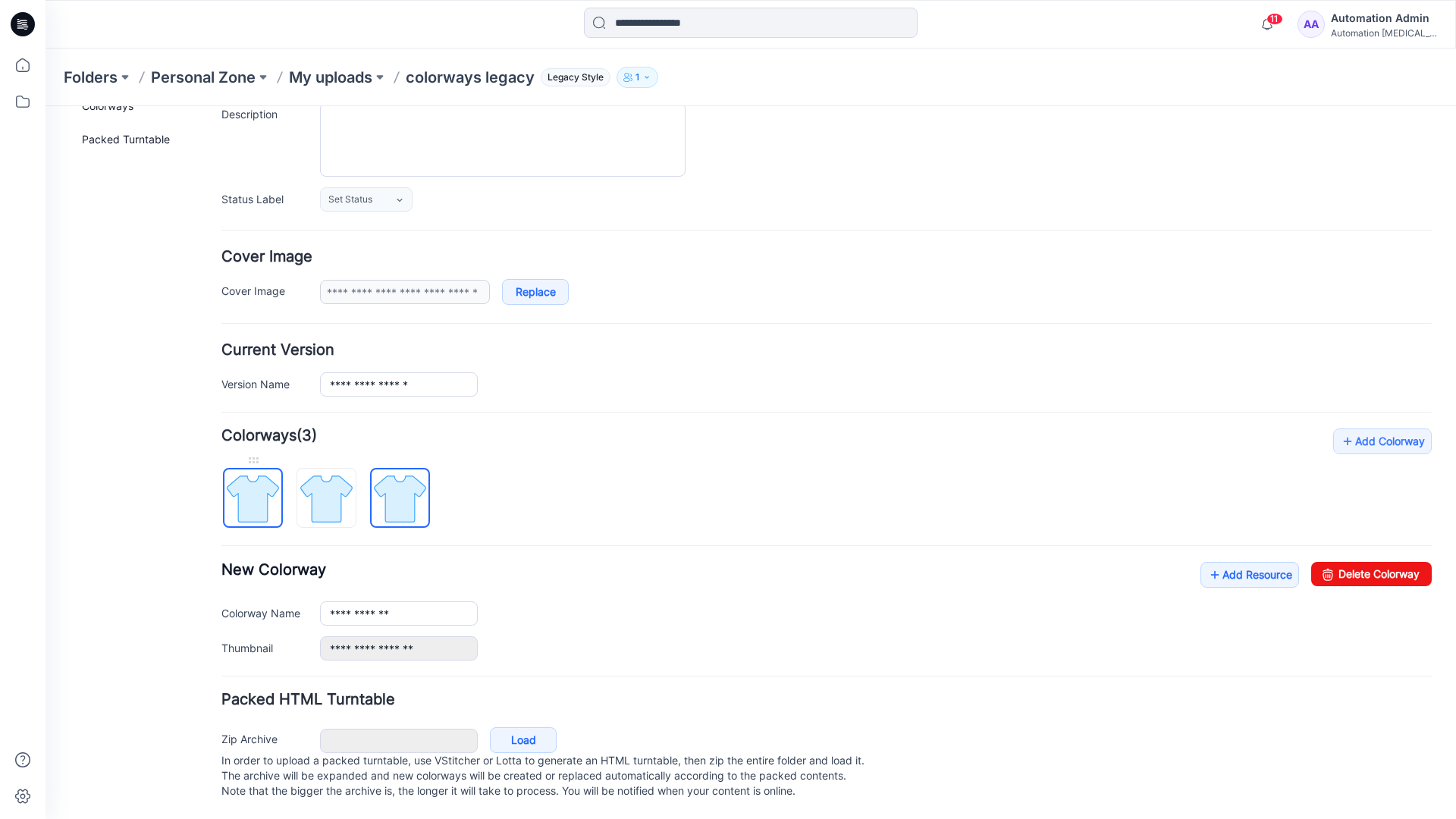
click at [269, 483] on img at bounding box center [253, 499] width 57 height 57
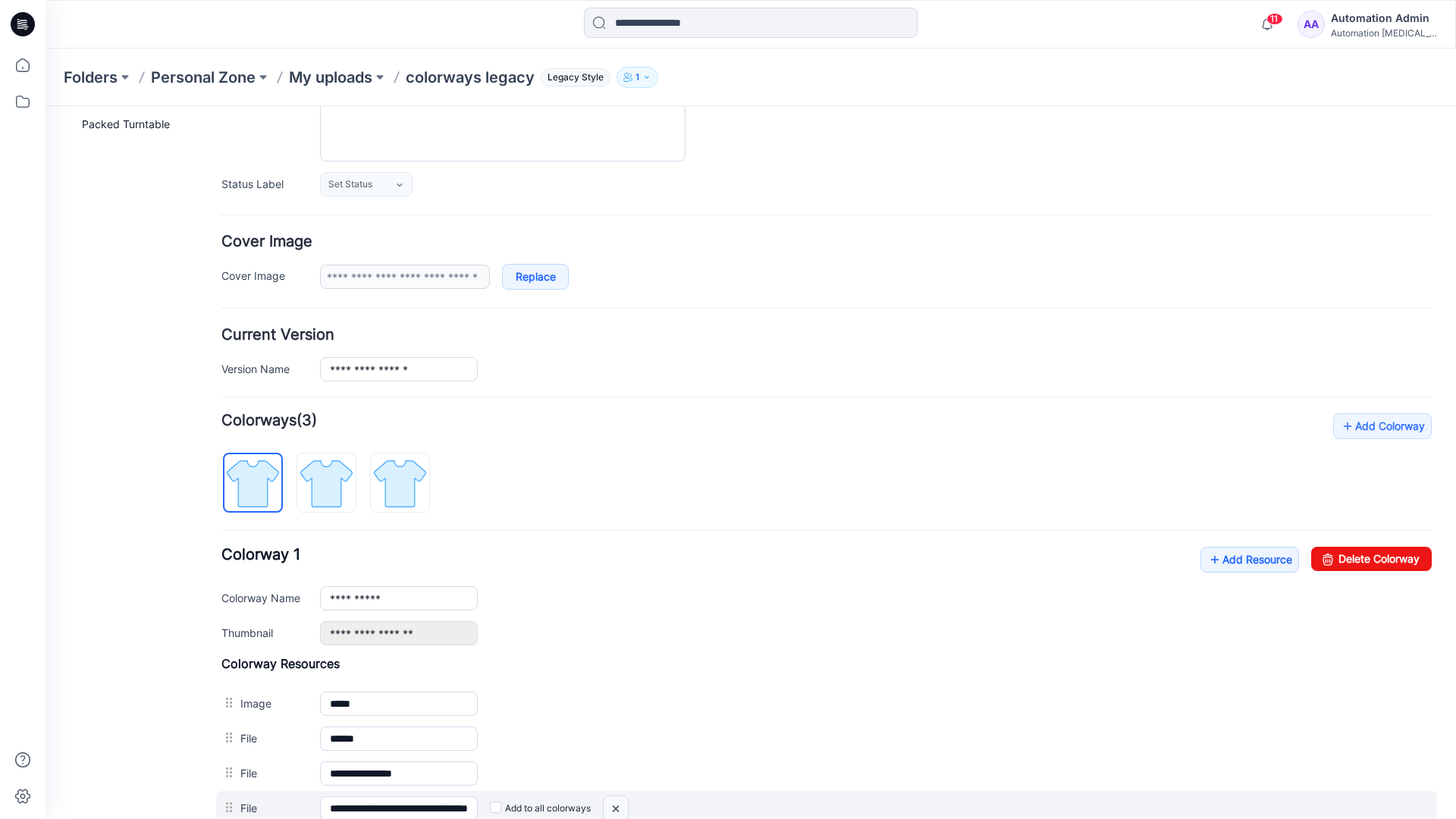
click at [619, 809] on img at bounding box center [615, 808] width 24 height 25
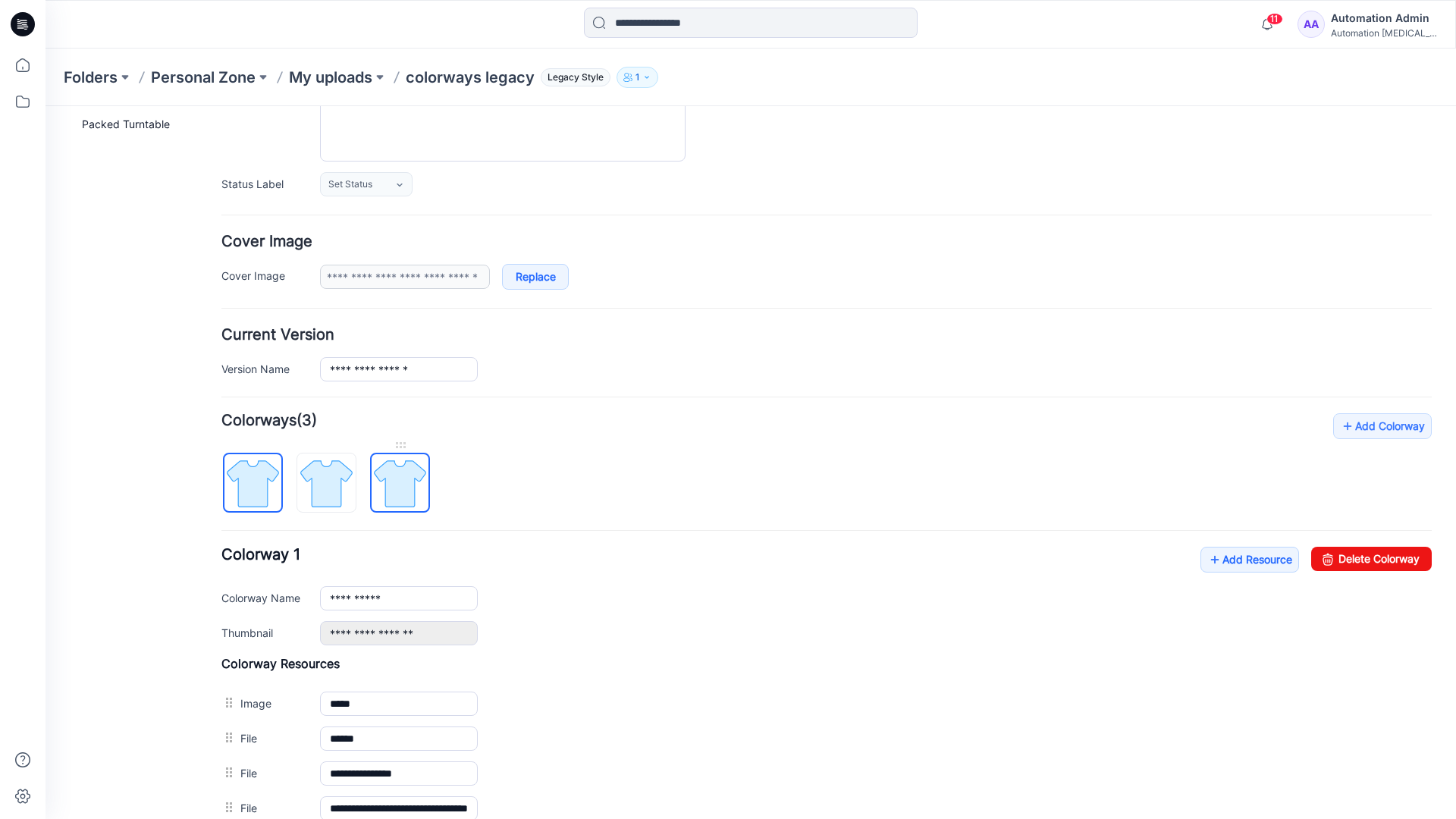
click at [398, 487] on img at bounding box center [400, 484] width 57 height 57
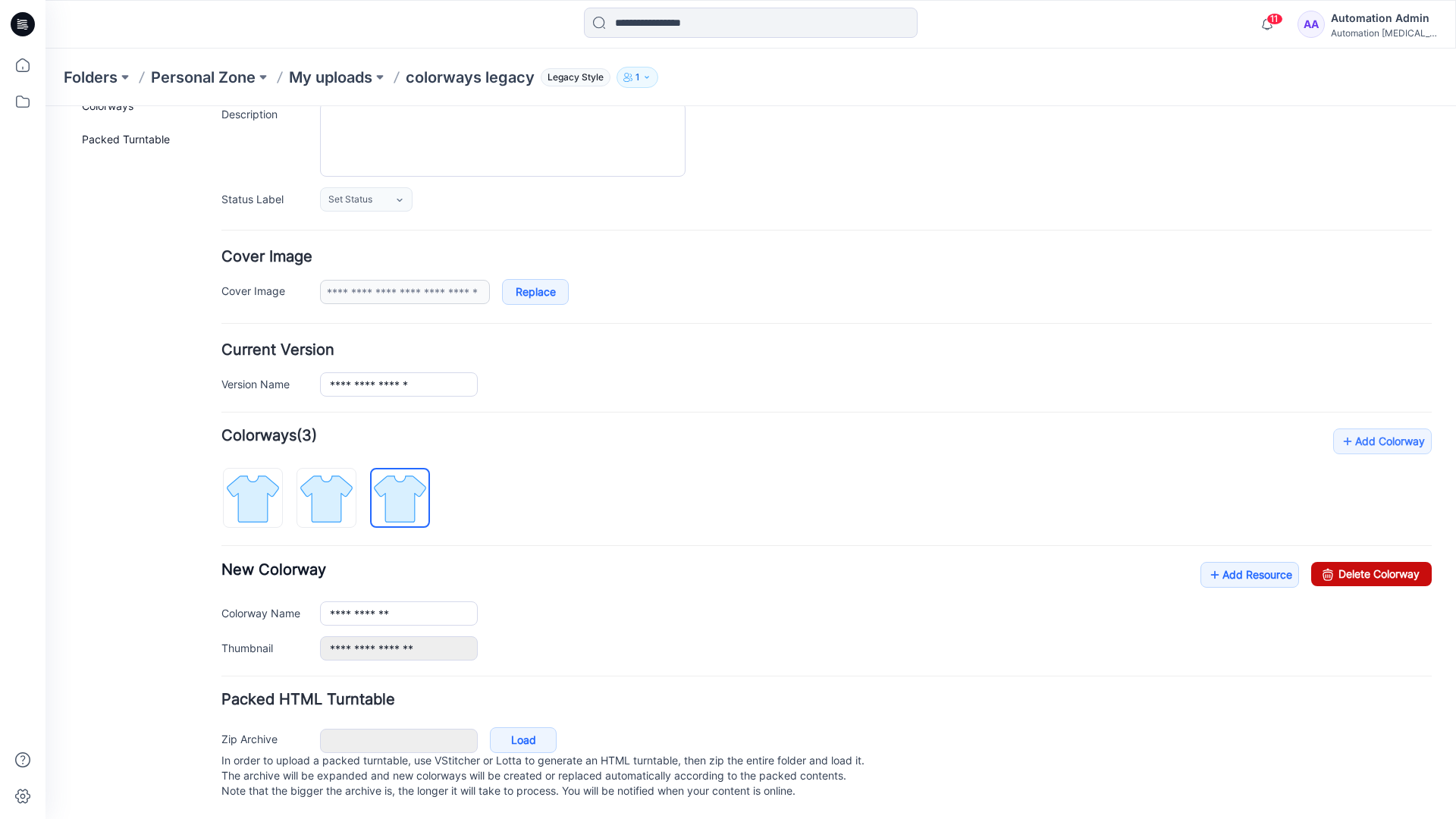
click at [1339, 562] on link "Delete Colorway" at bounding box center [1372, 574] width 121 height 24
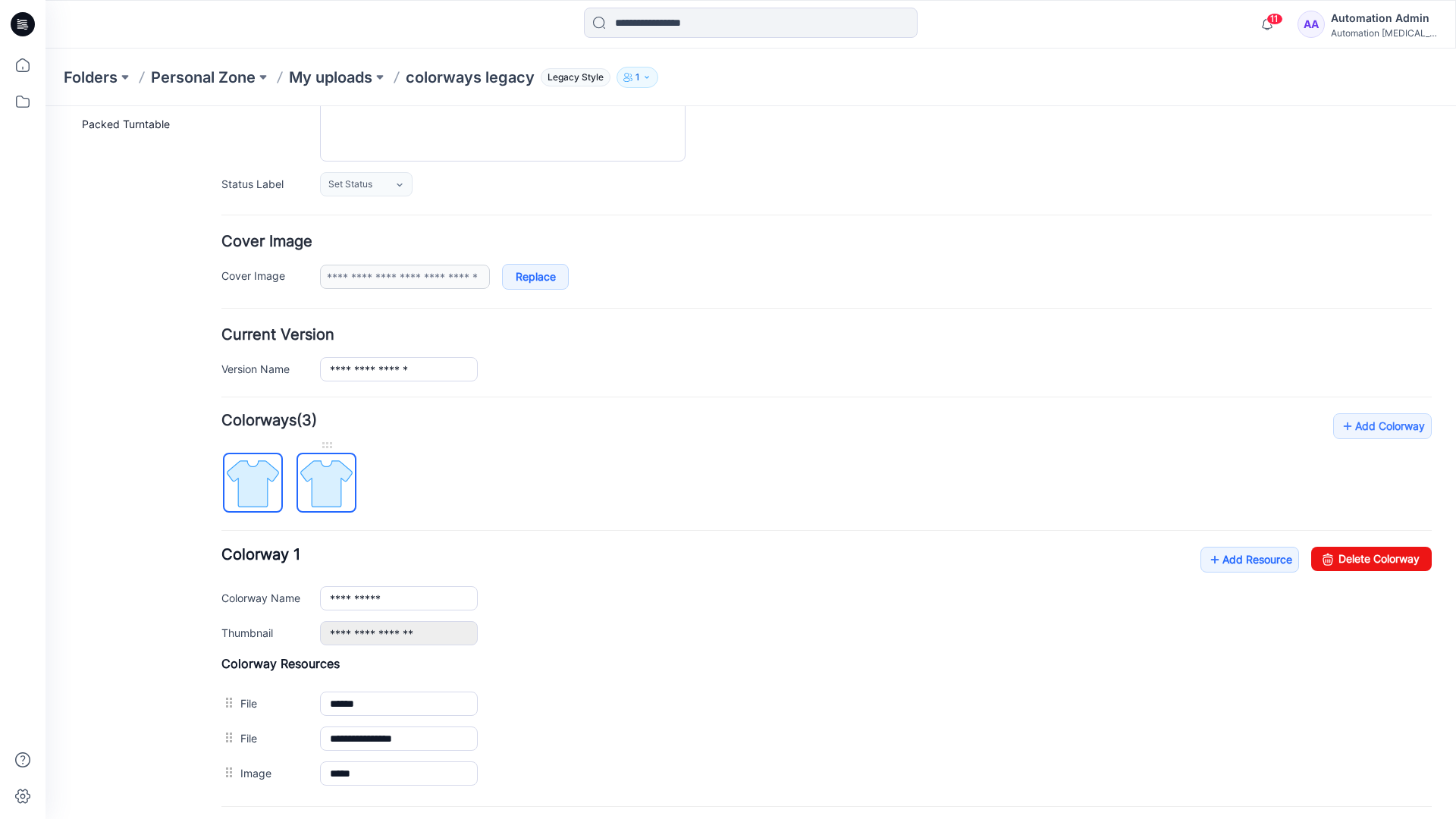
click at [350, 476] on img at bounding box center [326, 484] width 57 height 57
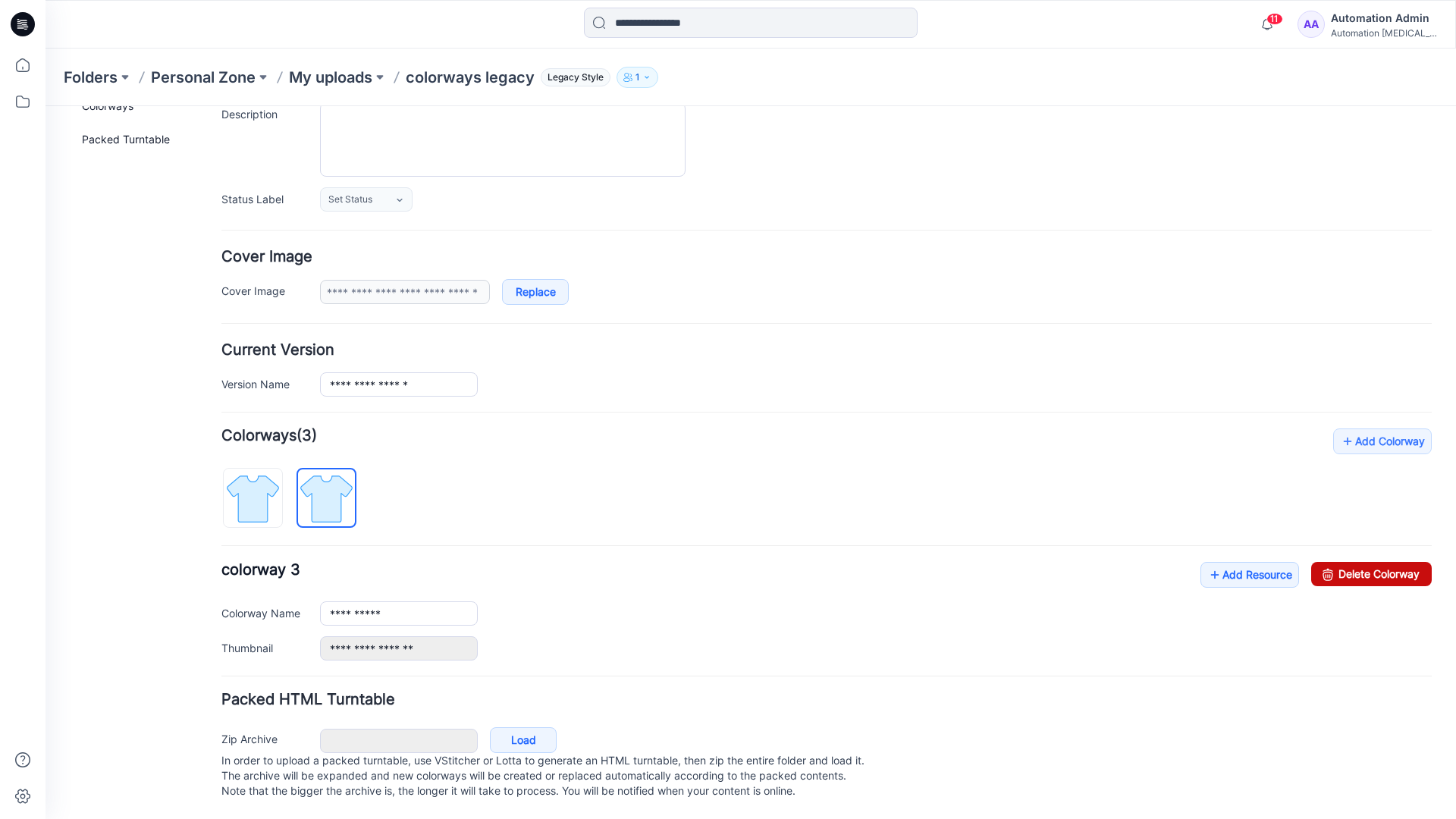
click at [1384, 562] on link "Delete Colorway" at bounding box center [1372, 574] width 121 height 24
type input "**********"
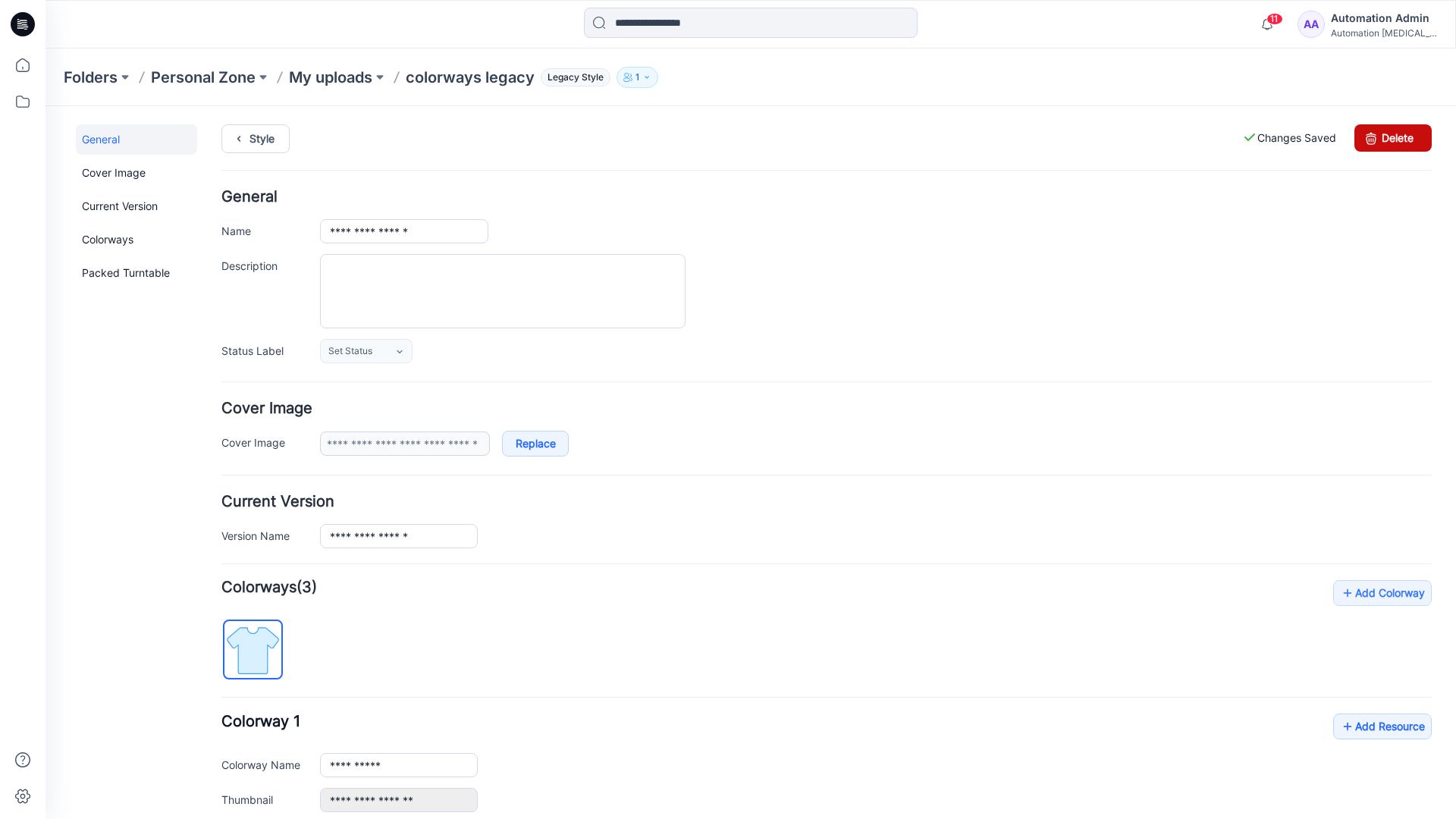
click at [1393, 138] on link "Delete" at bounding box center [1393, 138] width 77 height 28
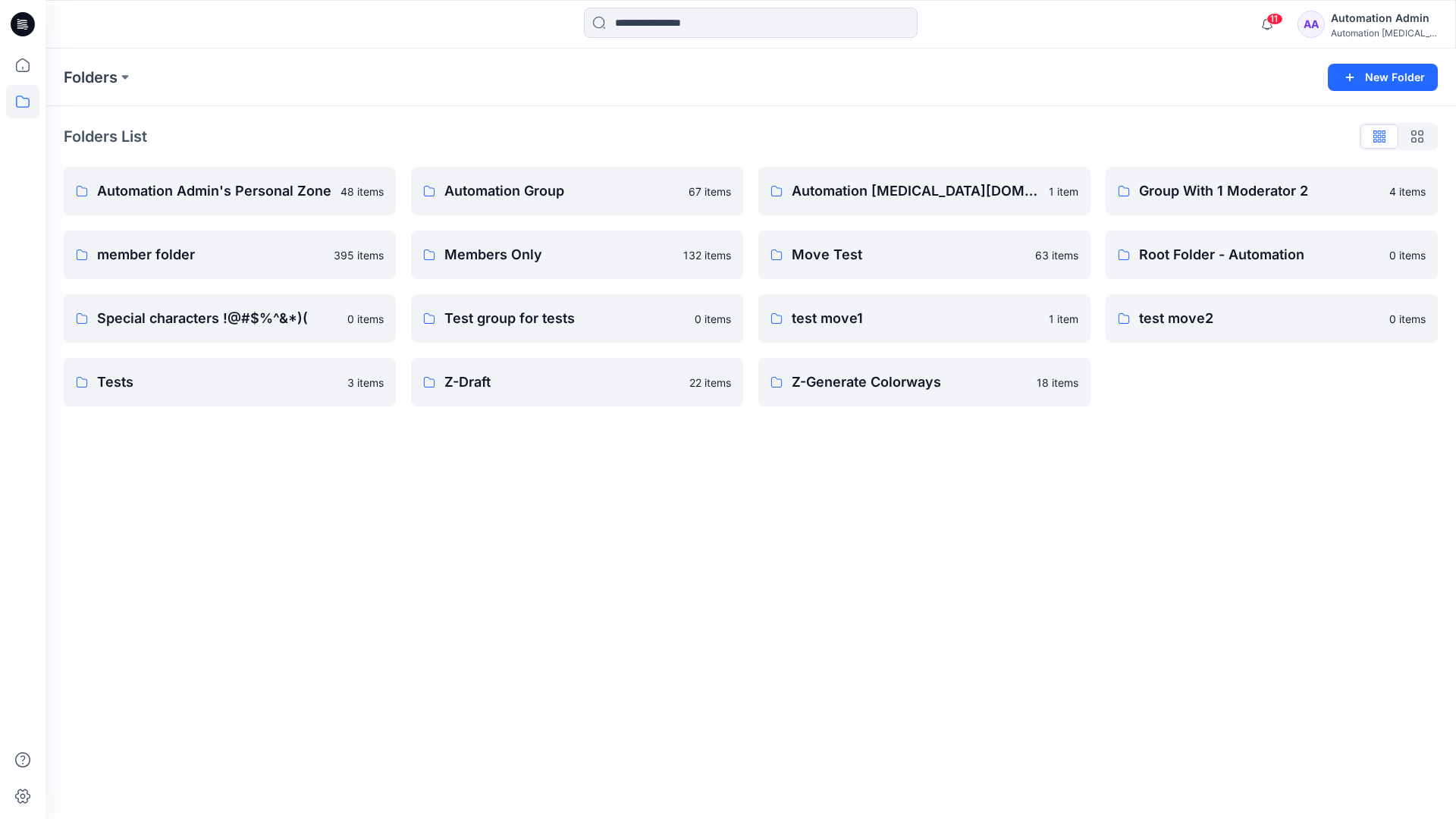
click at [1363, 23] on div "Automation Admin" at bounding box center [1383, 18] width 106 height 18
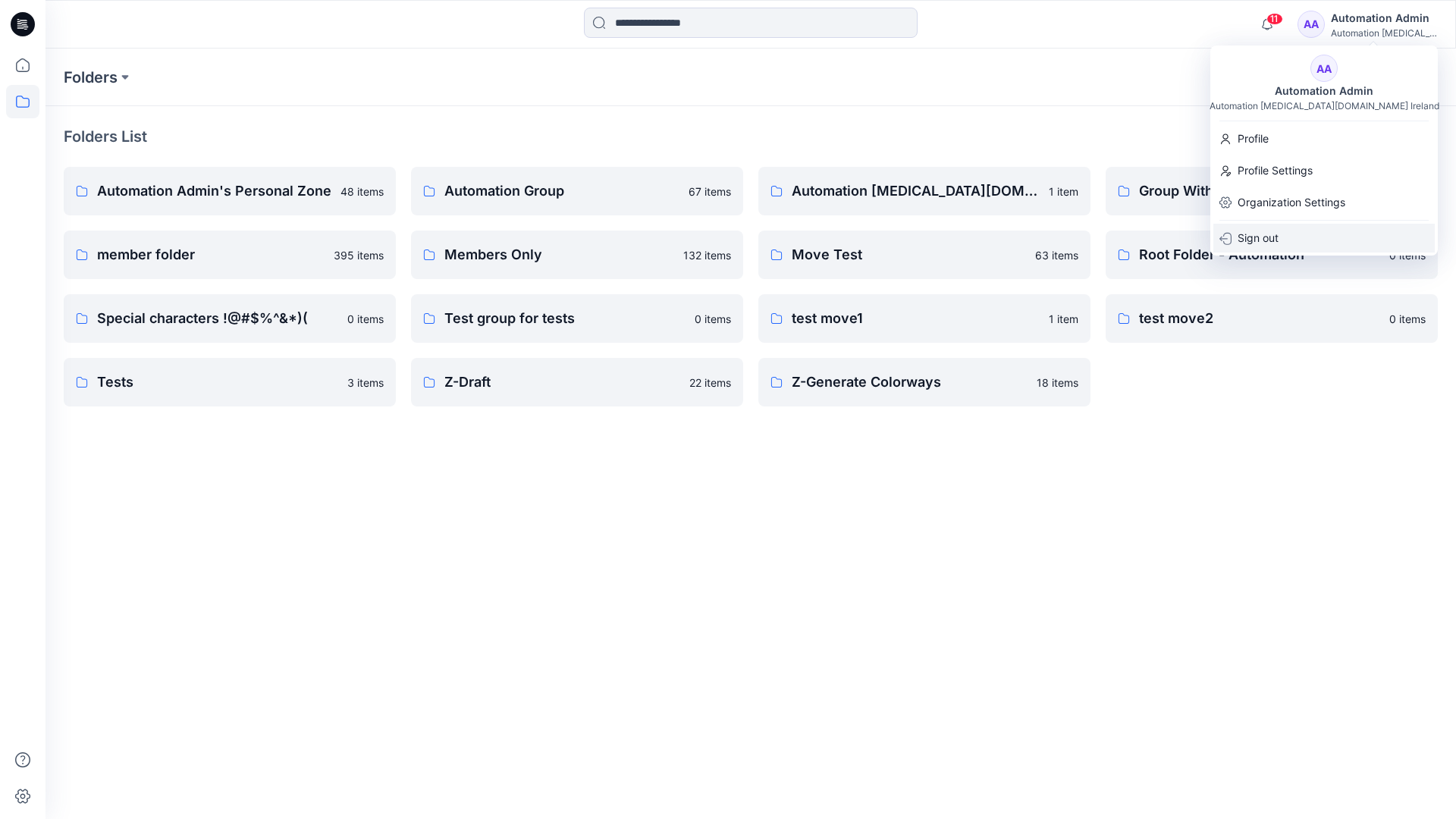
click at [1263, 246] on p "Sign out" at bounding box center [1259, 238] width 41 height 28
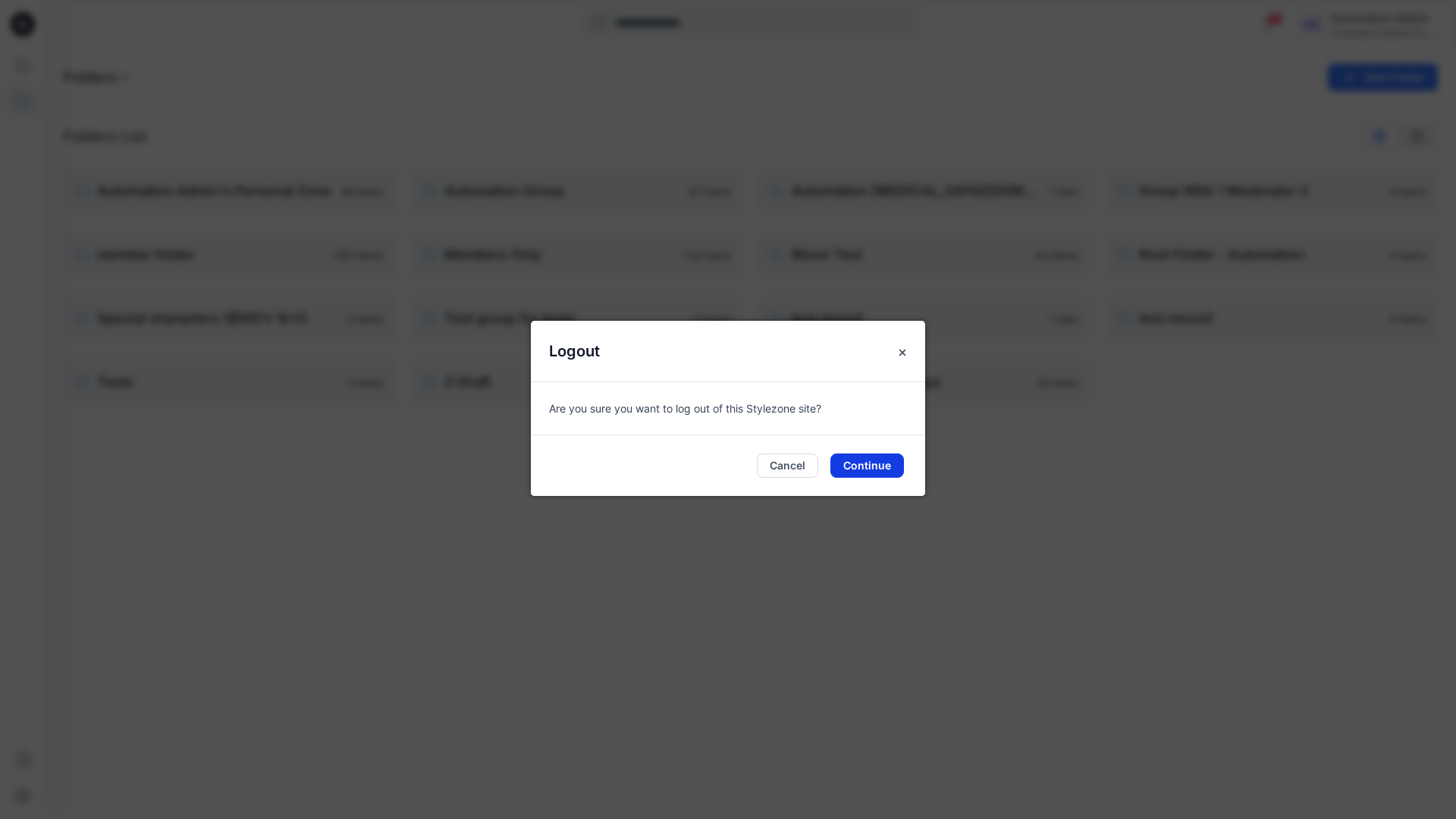
click at [883, 458] on button "Continue" at bounding box center [867, 465] width 74 height 24
